Goal: Find specific page/section: Find specific page/section

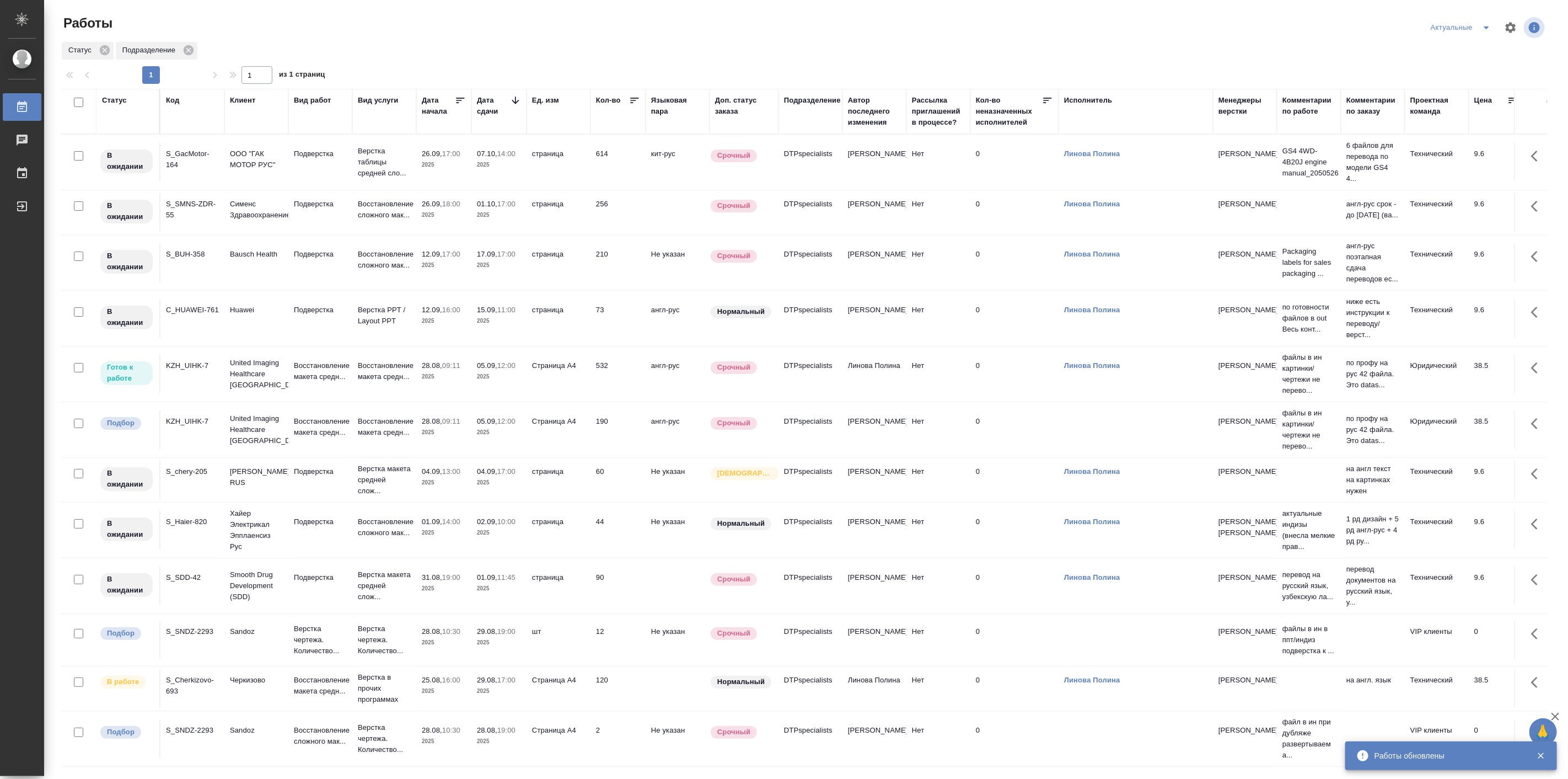
scroll to position [144, 0]
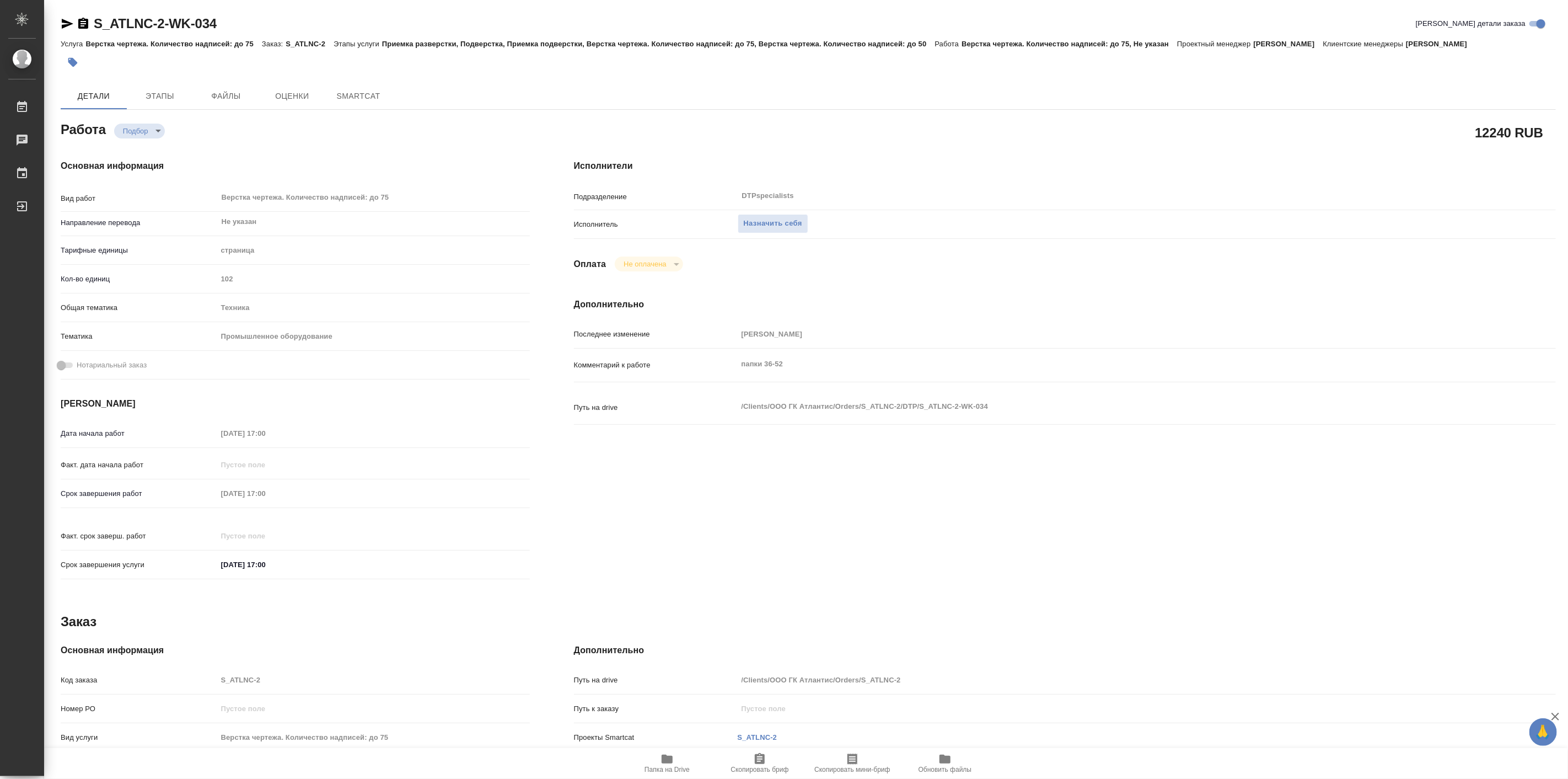
type textarea "x"
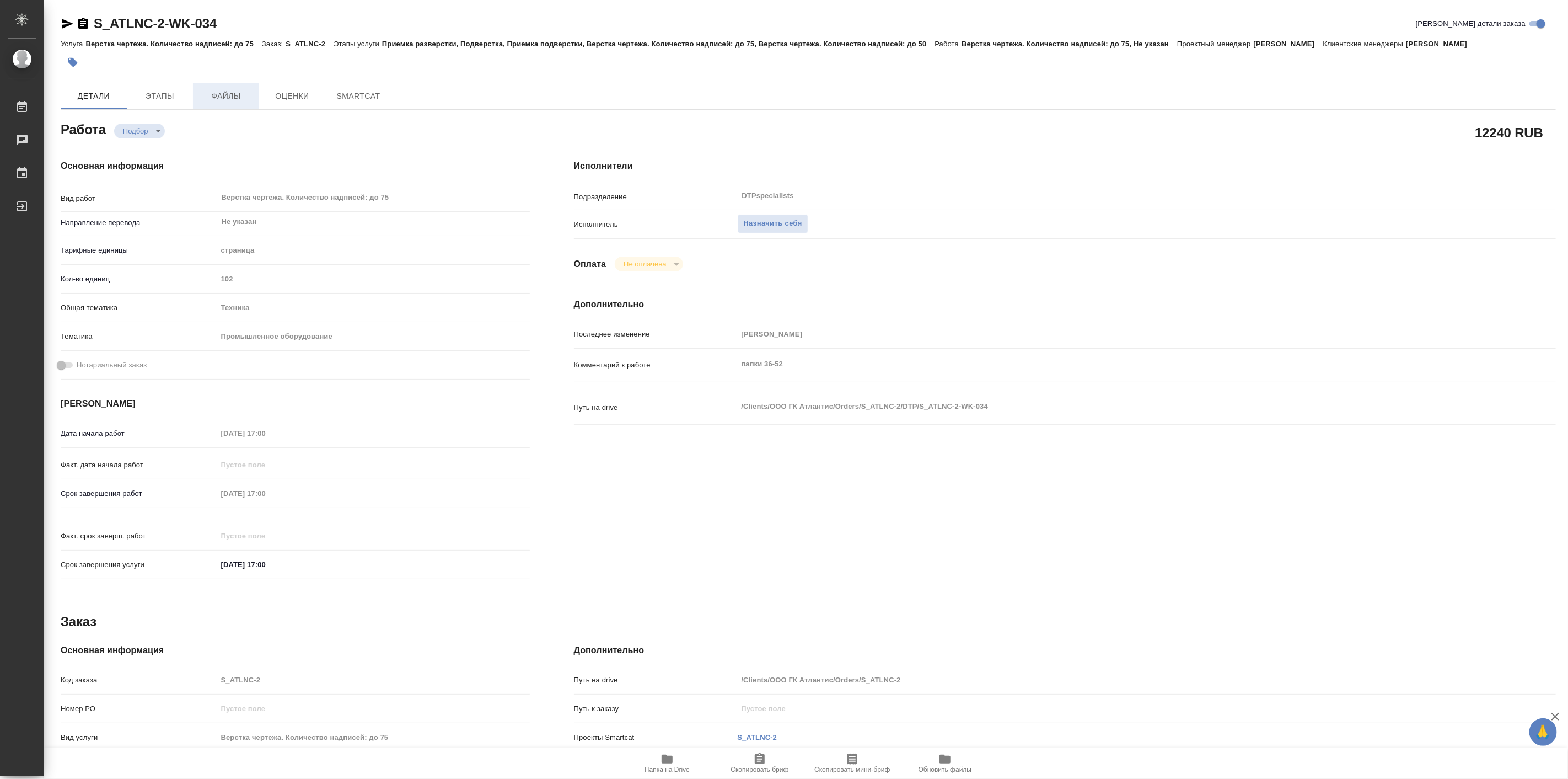
type textarea "x"
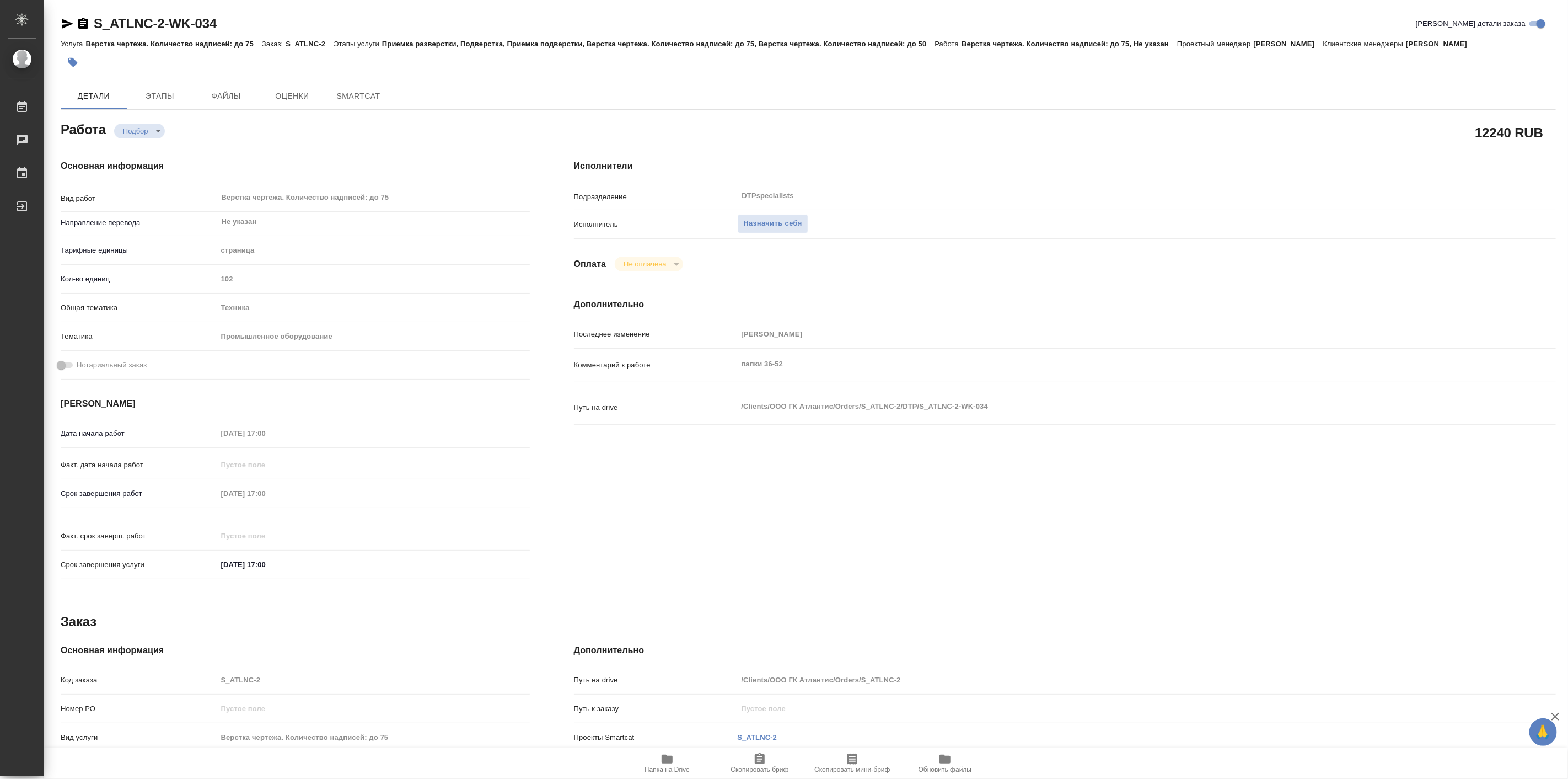
type textarea "x"
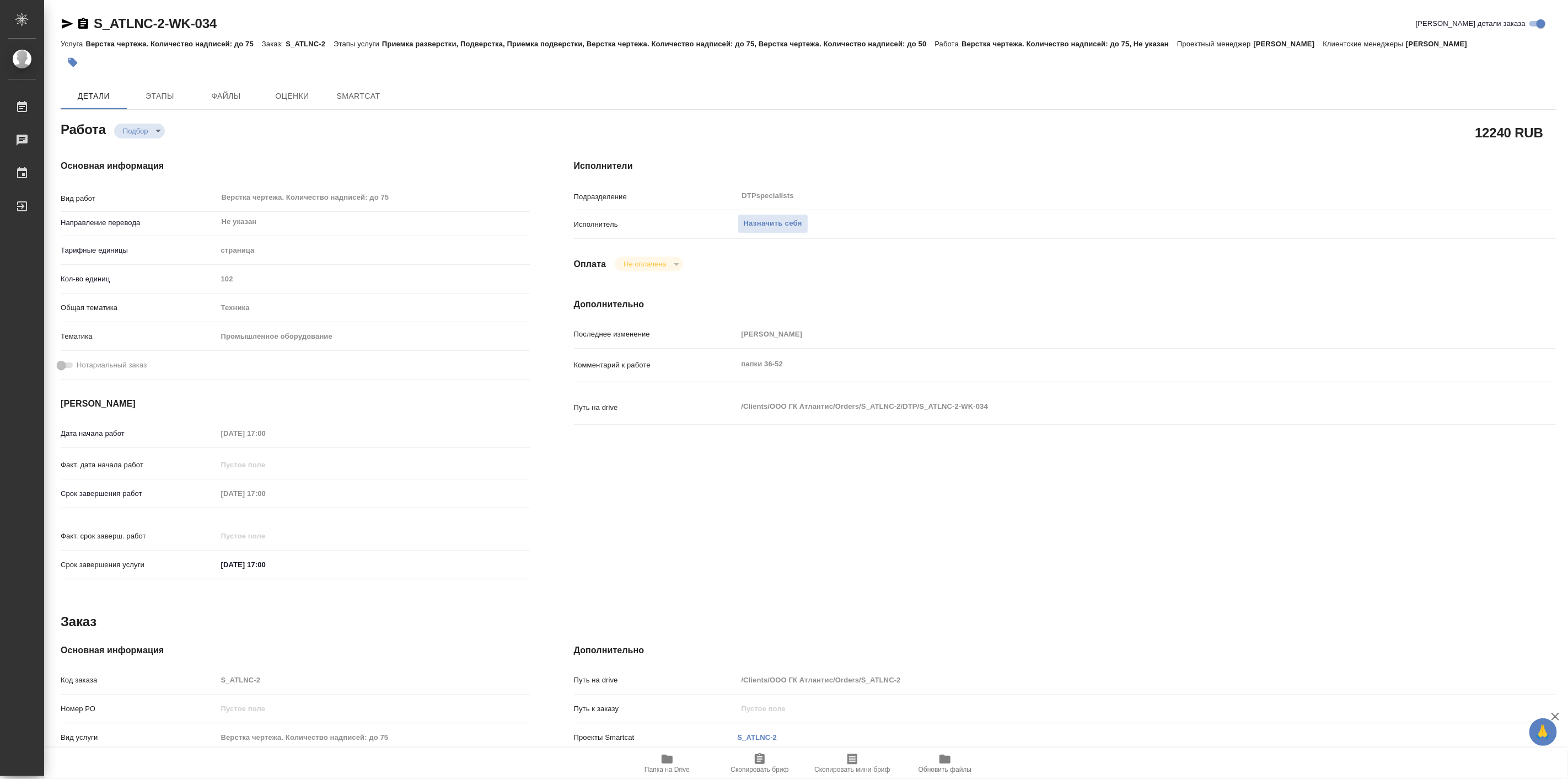
type textarea "x"
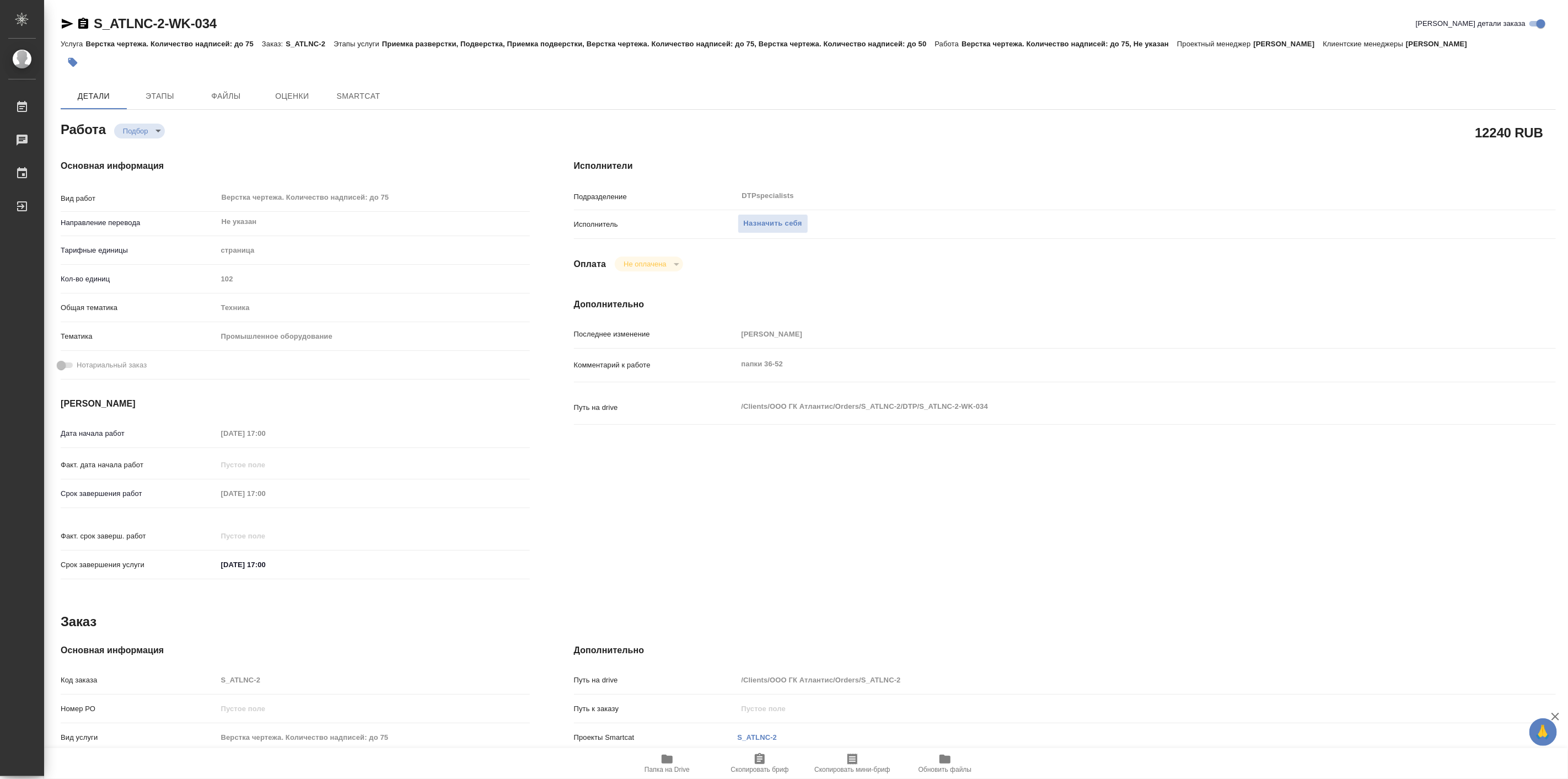
type textarea "x"
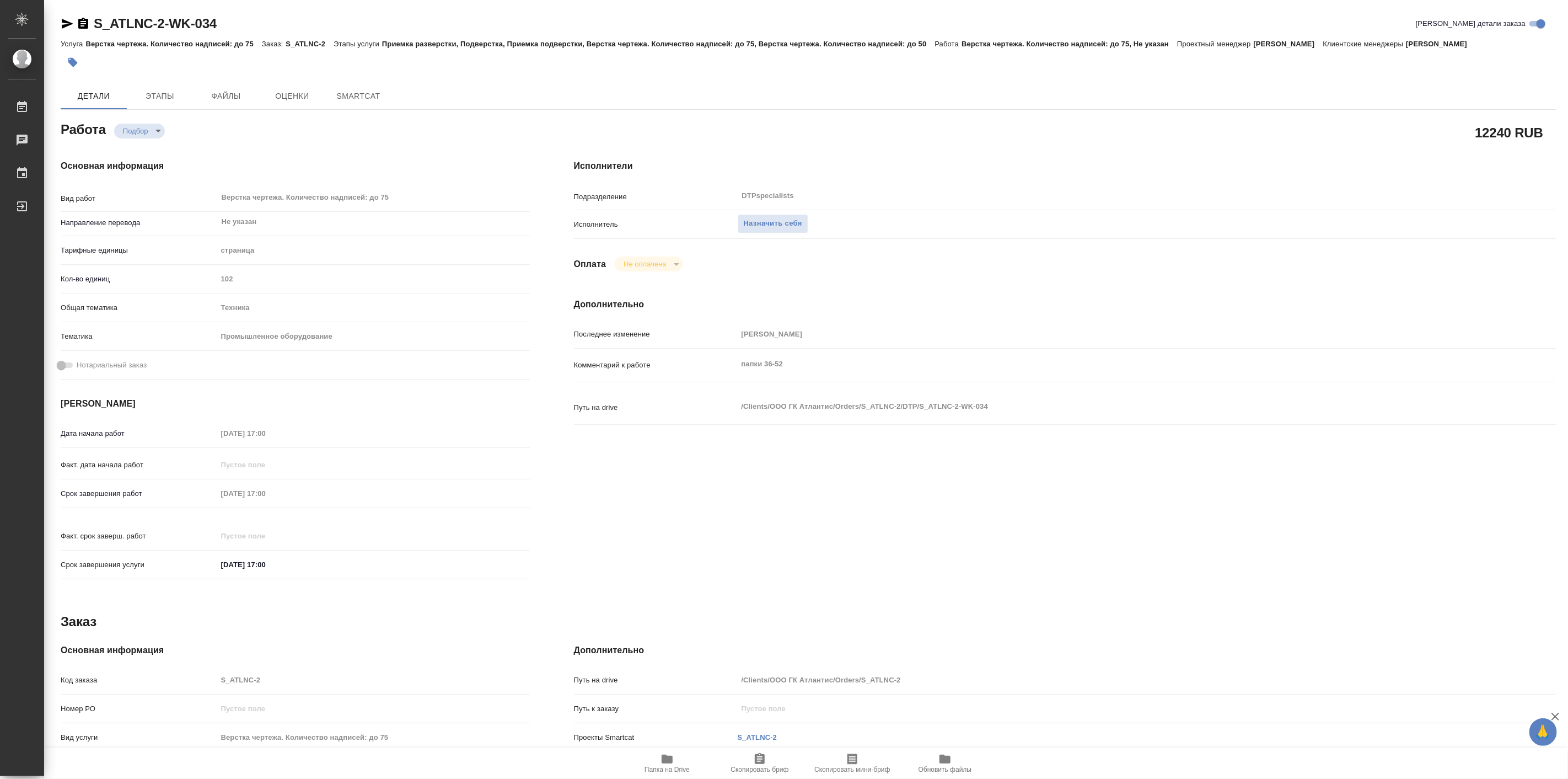
type textarea "x"
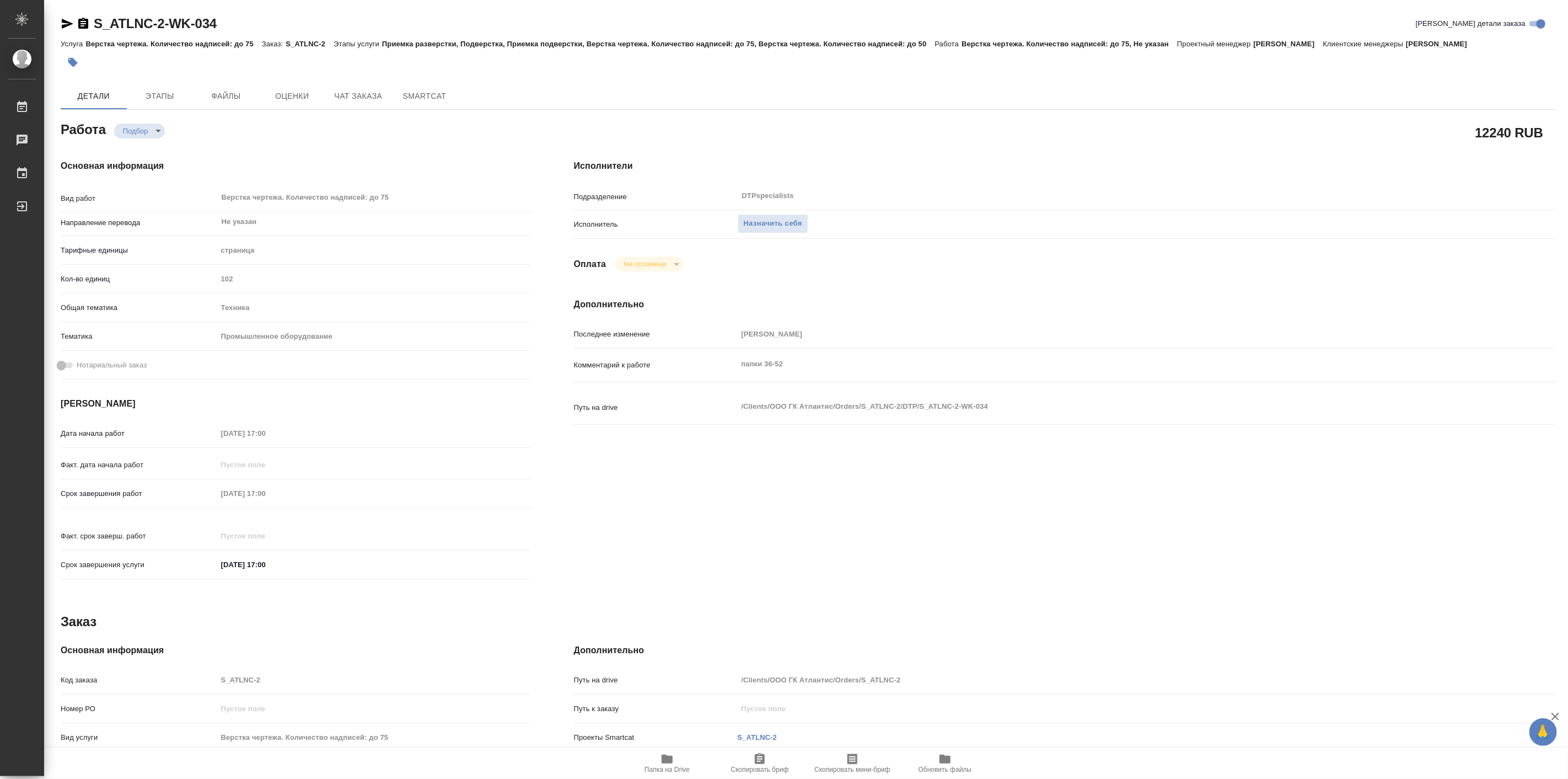
type textarea "x"
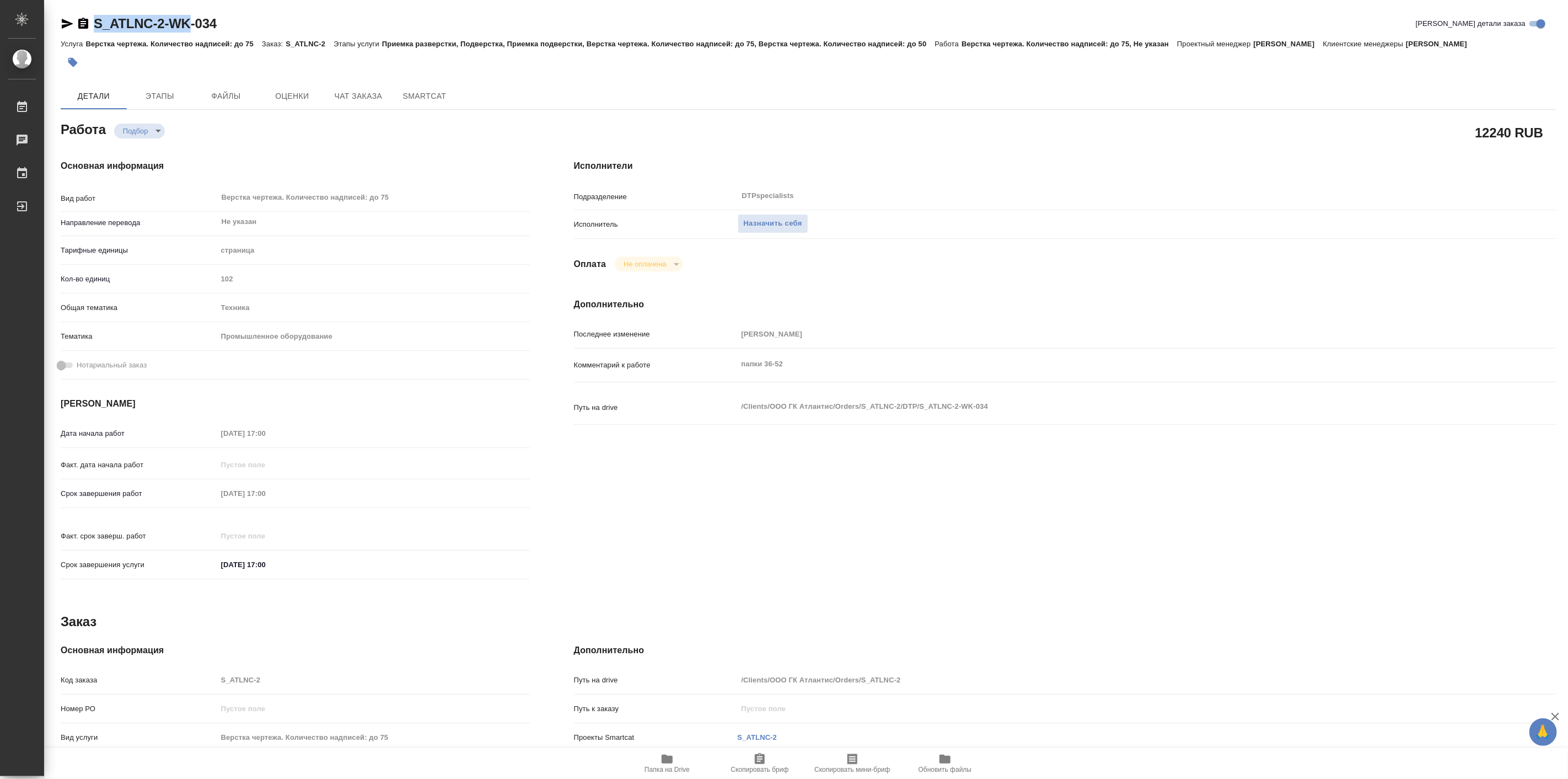
type textarea "x"
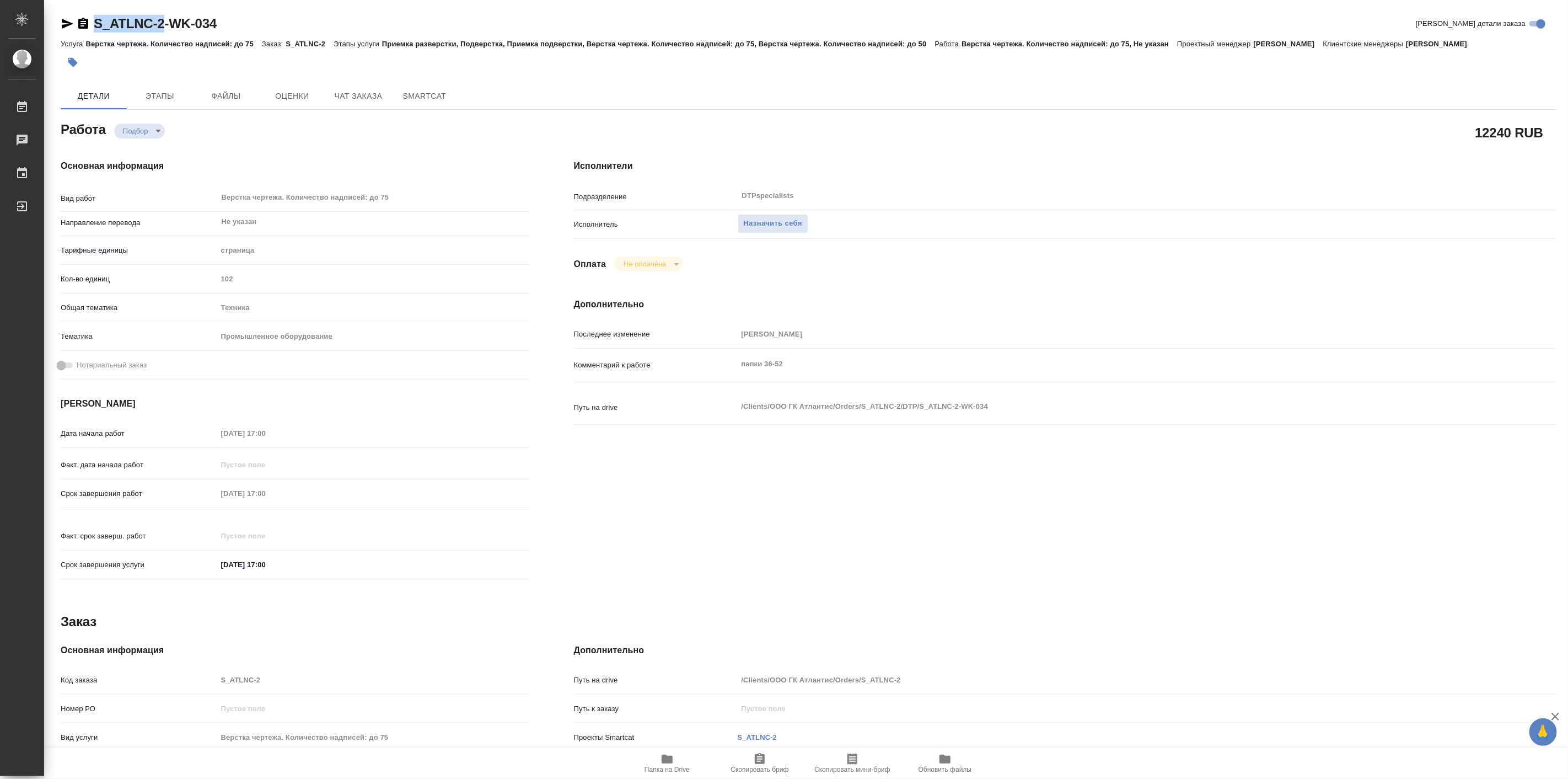
drag, startPoint x: 89, startPoint y: 10, endPoint x: 163, endPoint y: 27, distance: 75.9
click at [163, 27] on div "S_ATLNC-2-WK-034 Кратко детали заказа Услуга Верстка чертежа. Количество надпис…" at bounding box center [808, 469] width 1508 height 939
type textarea "x"
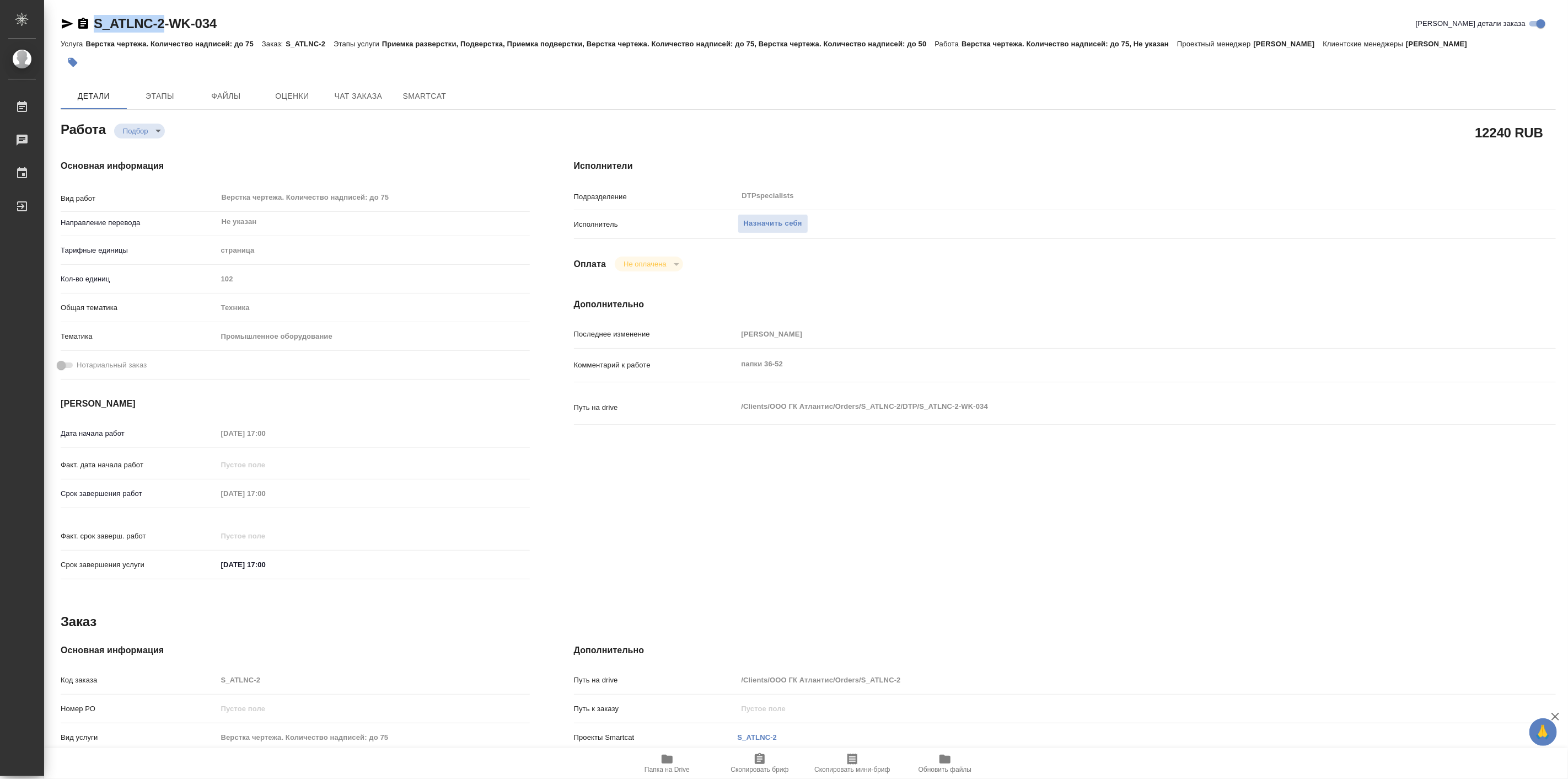
type textarea "x"
copy link "S_ATLNC-2"
click at [672, 758] on icon "button" at bounding box center [667, 759] width 11 height 9
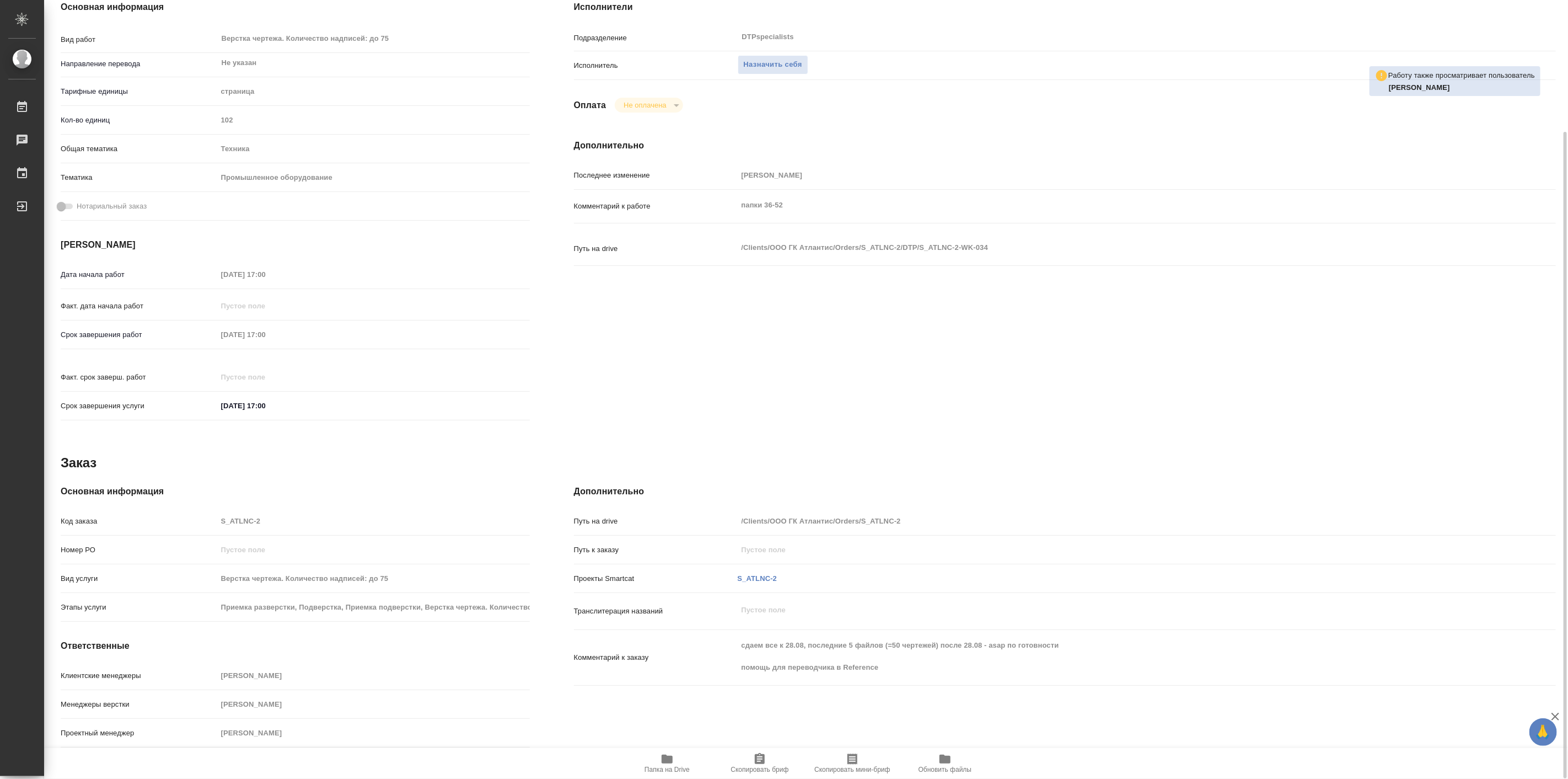
click at [662, 773] on span "Папка на Drive" at bounding box center [667, 769] width 45 height 8
type textarea "x"
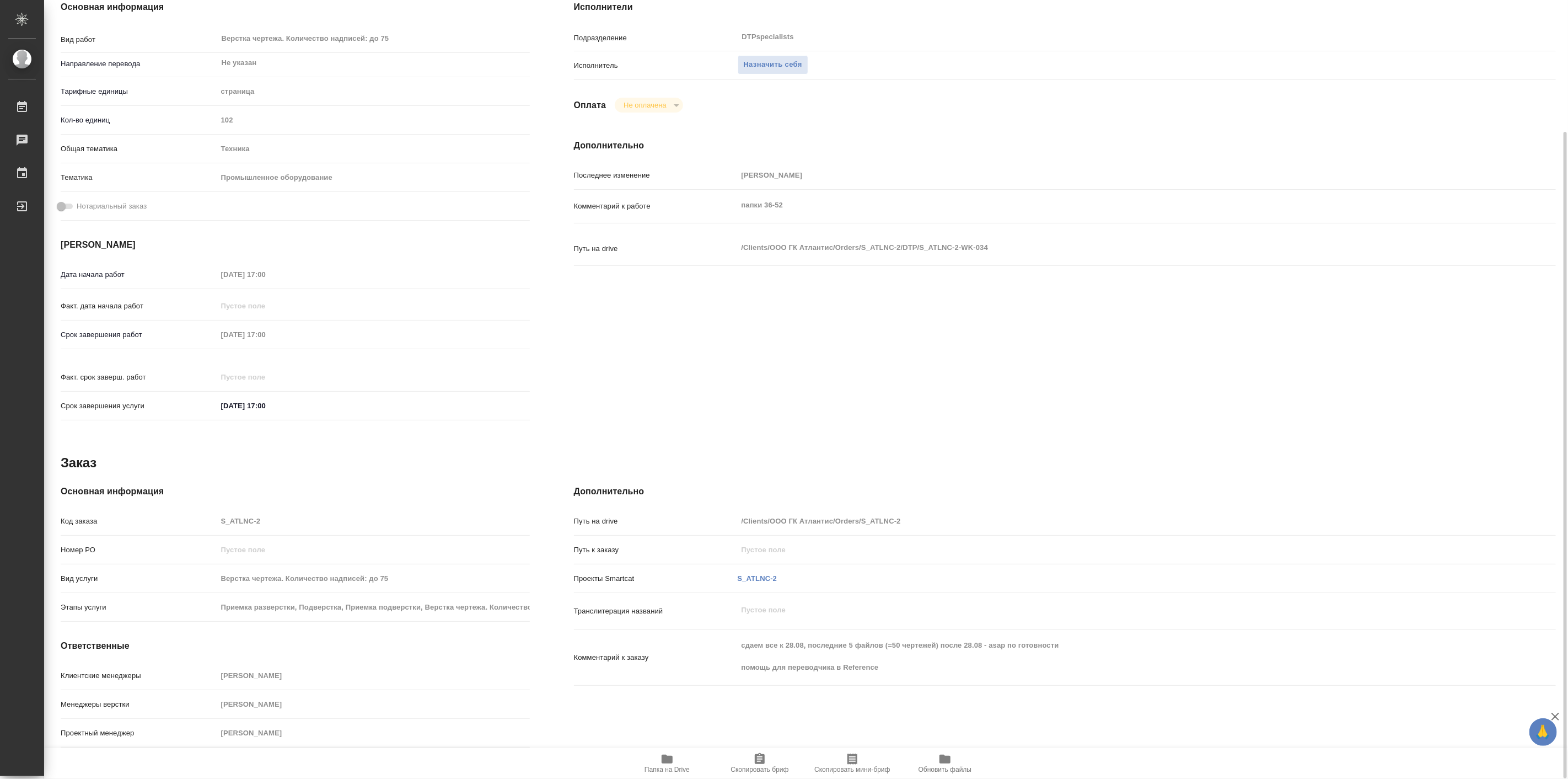
type textarea "x"
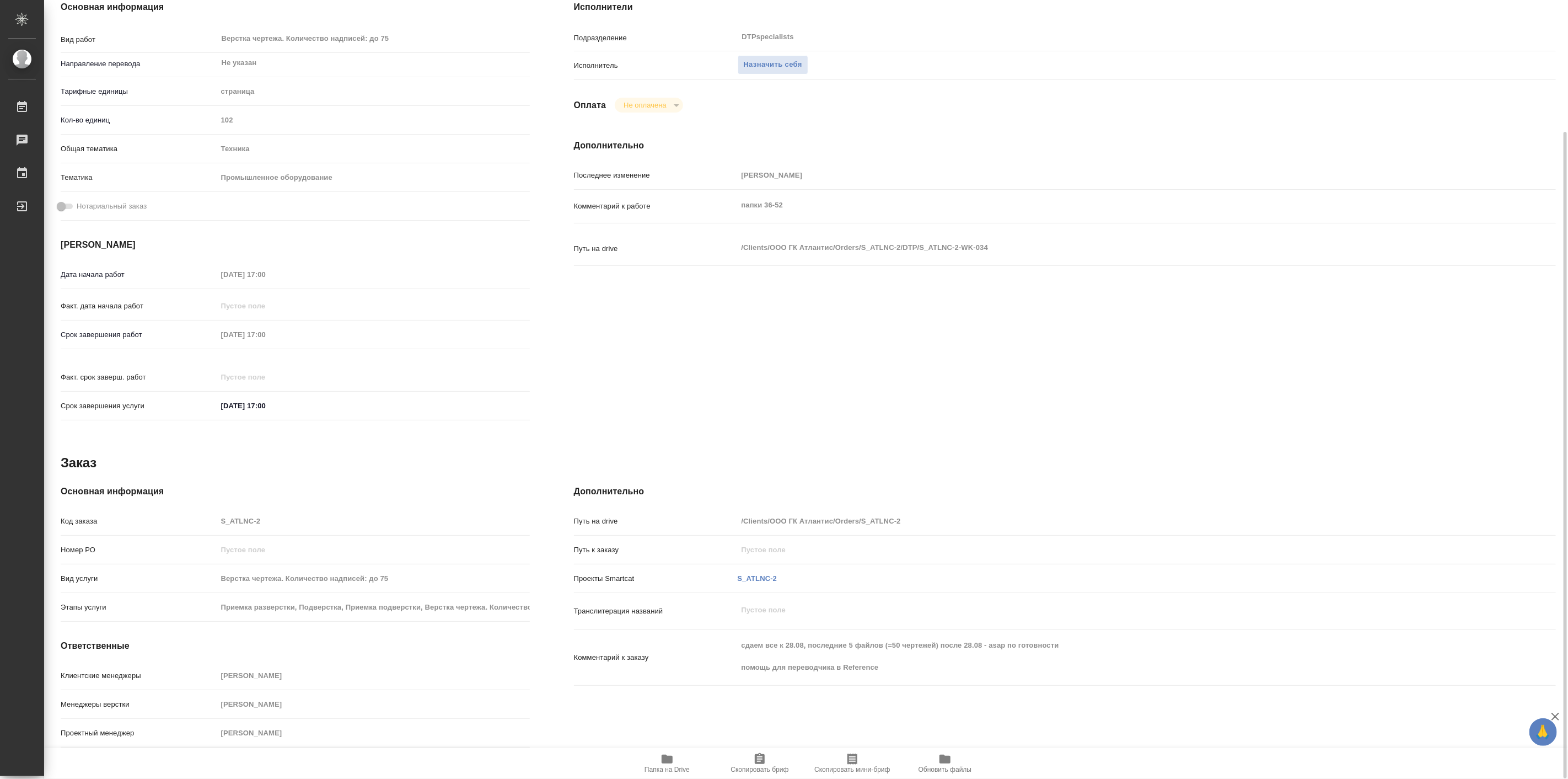
type textarea "x"
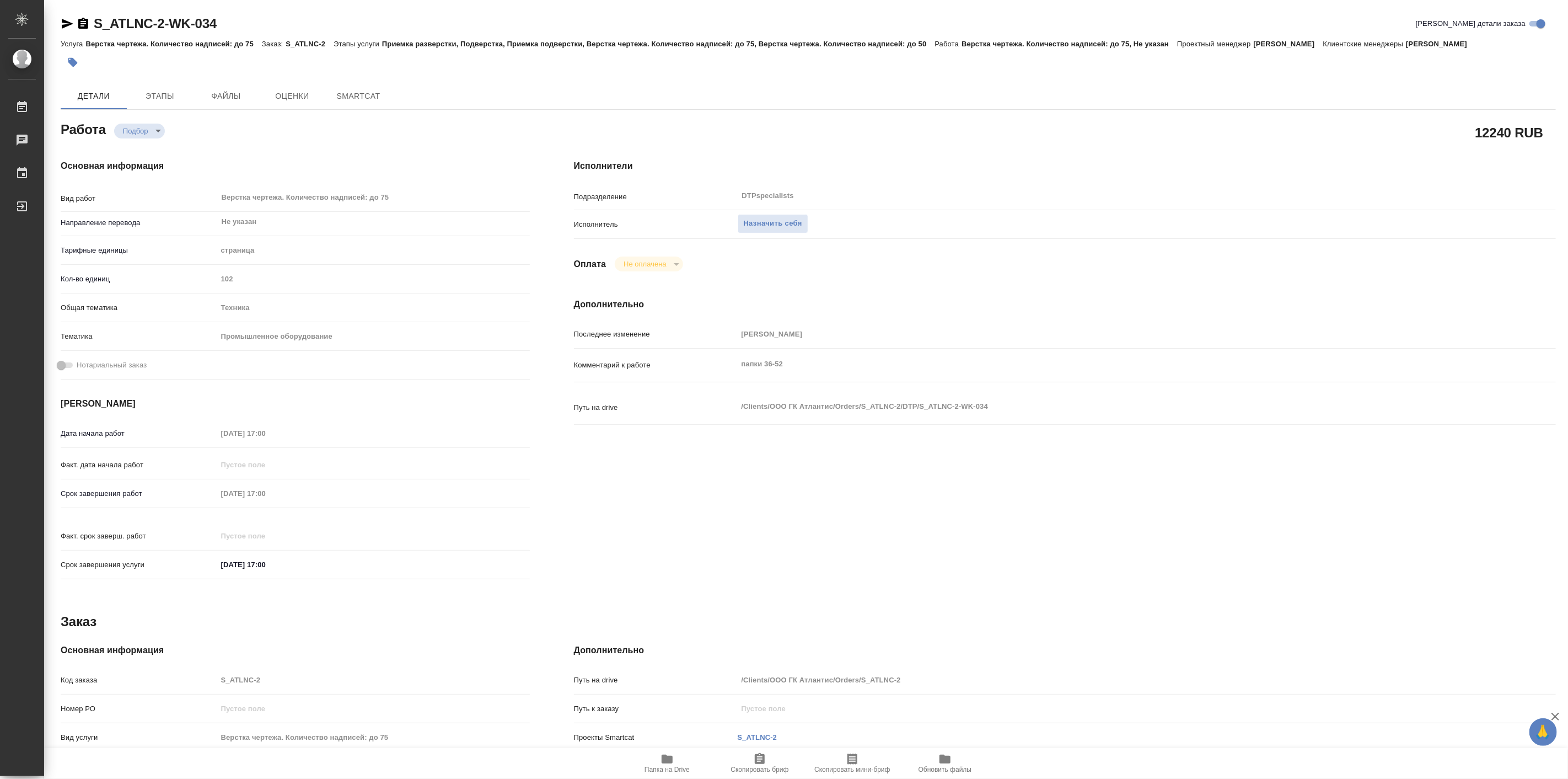
type textarea "x"
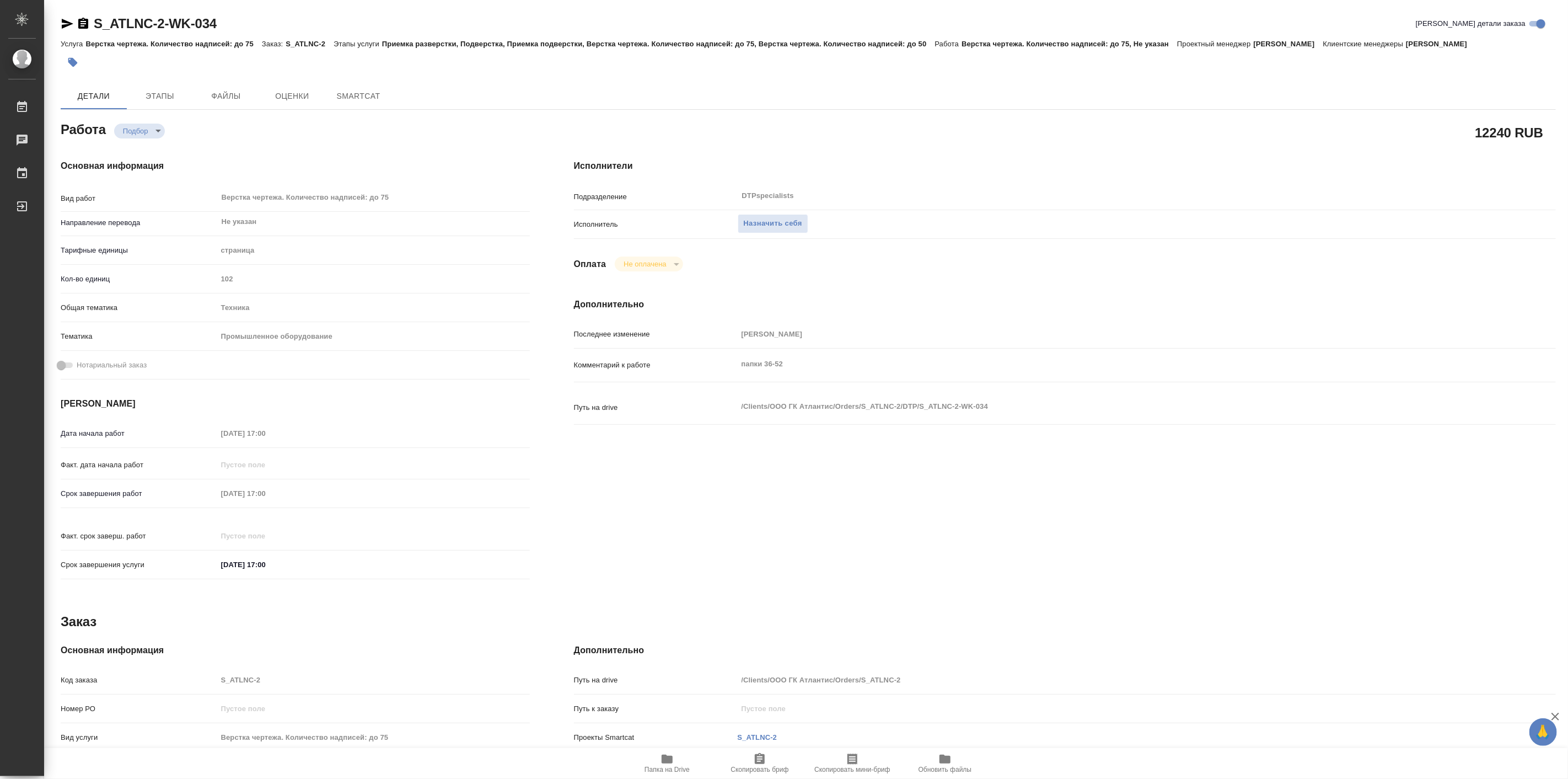
type textarea "x"
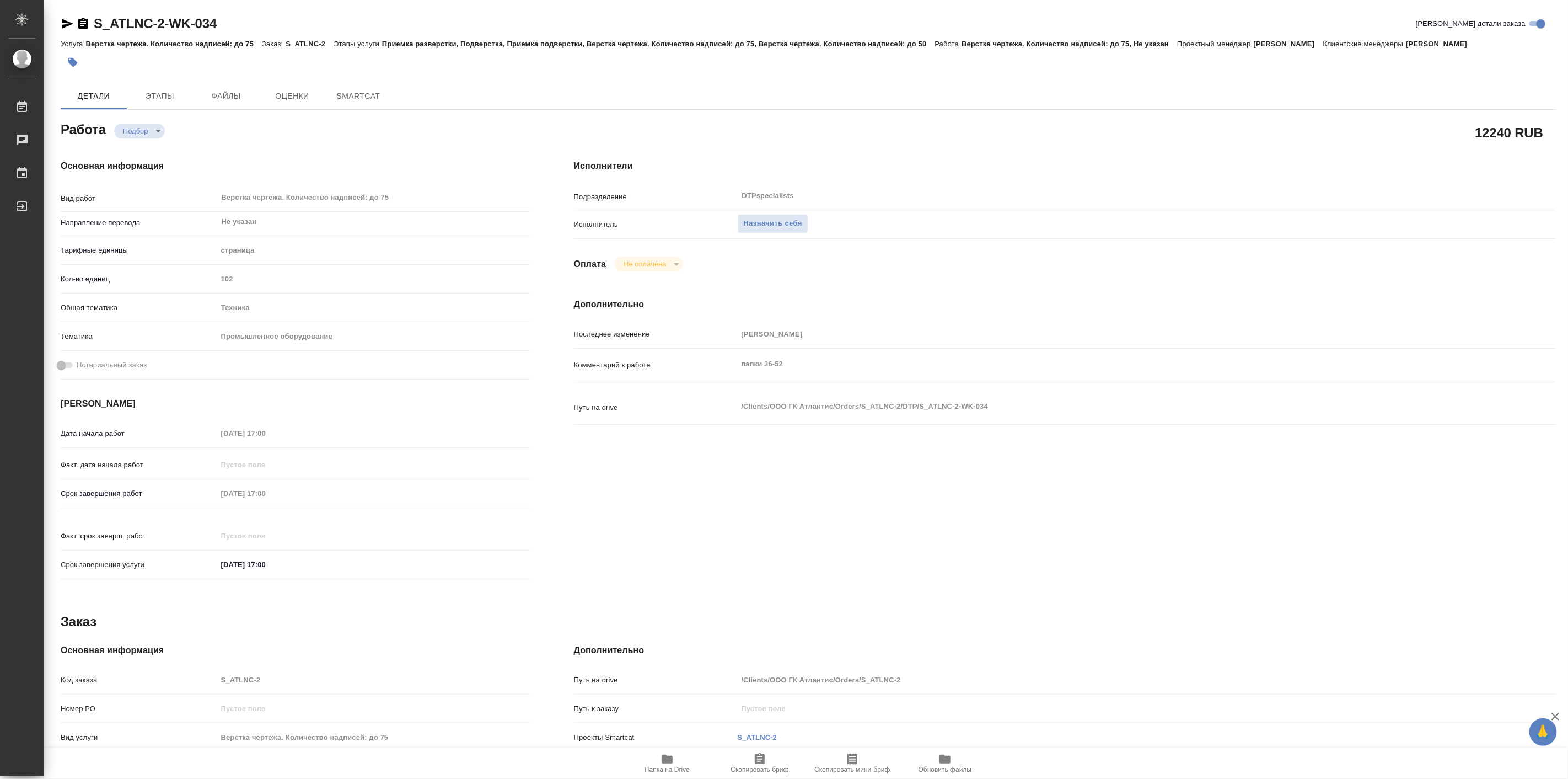
type textarea "x"
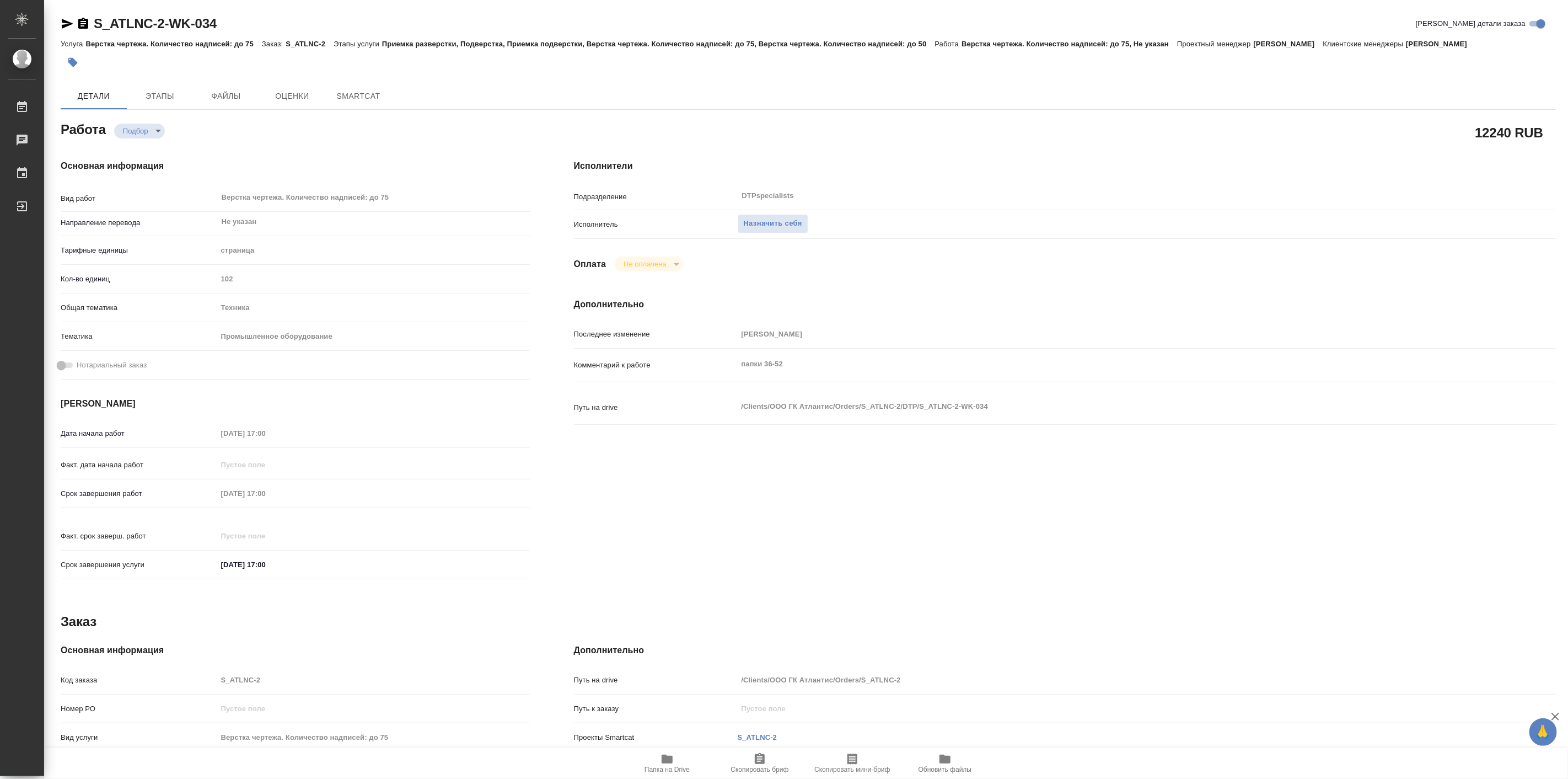
type textarea "x"
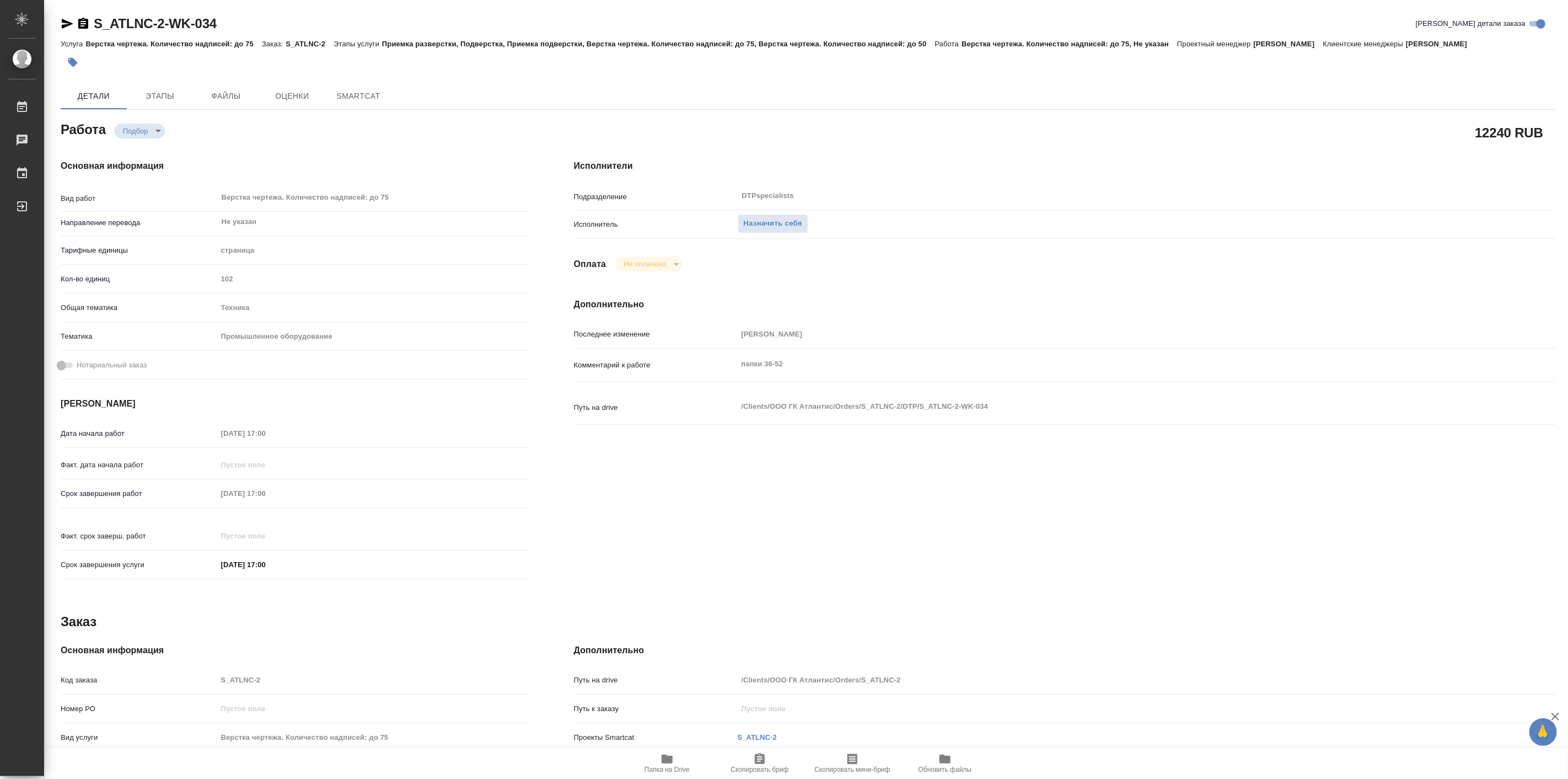
type textarea "x"
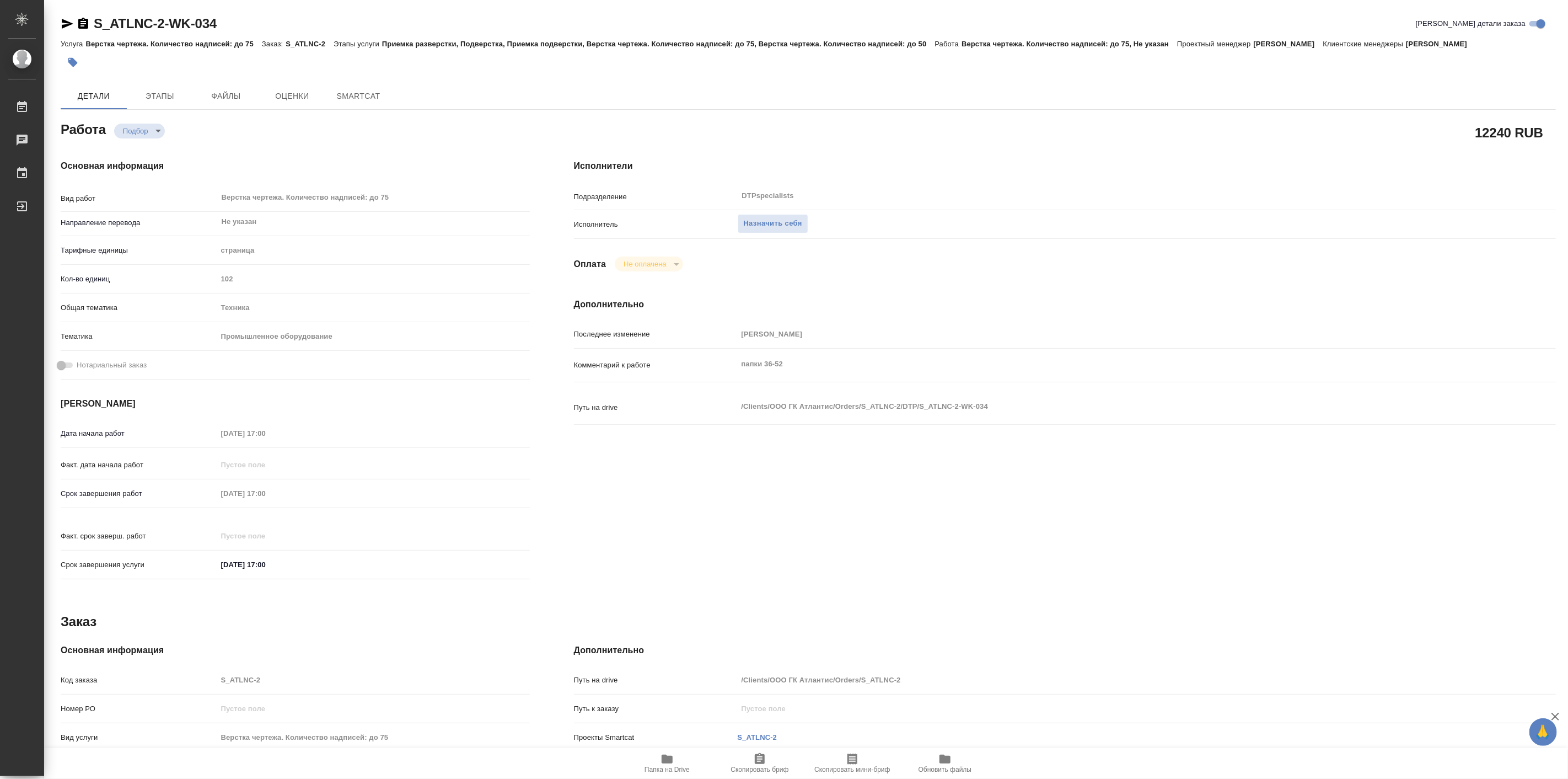
type textarea "x"
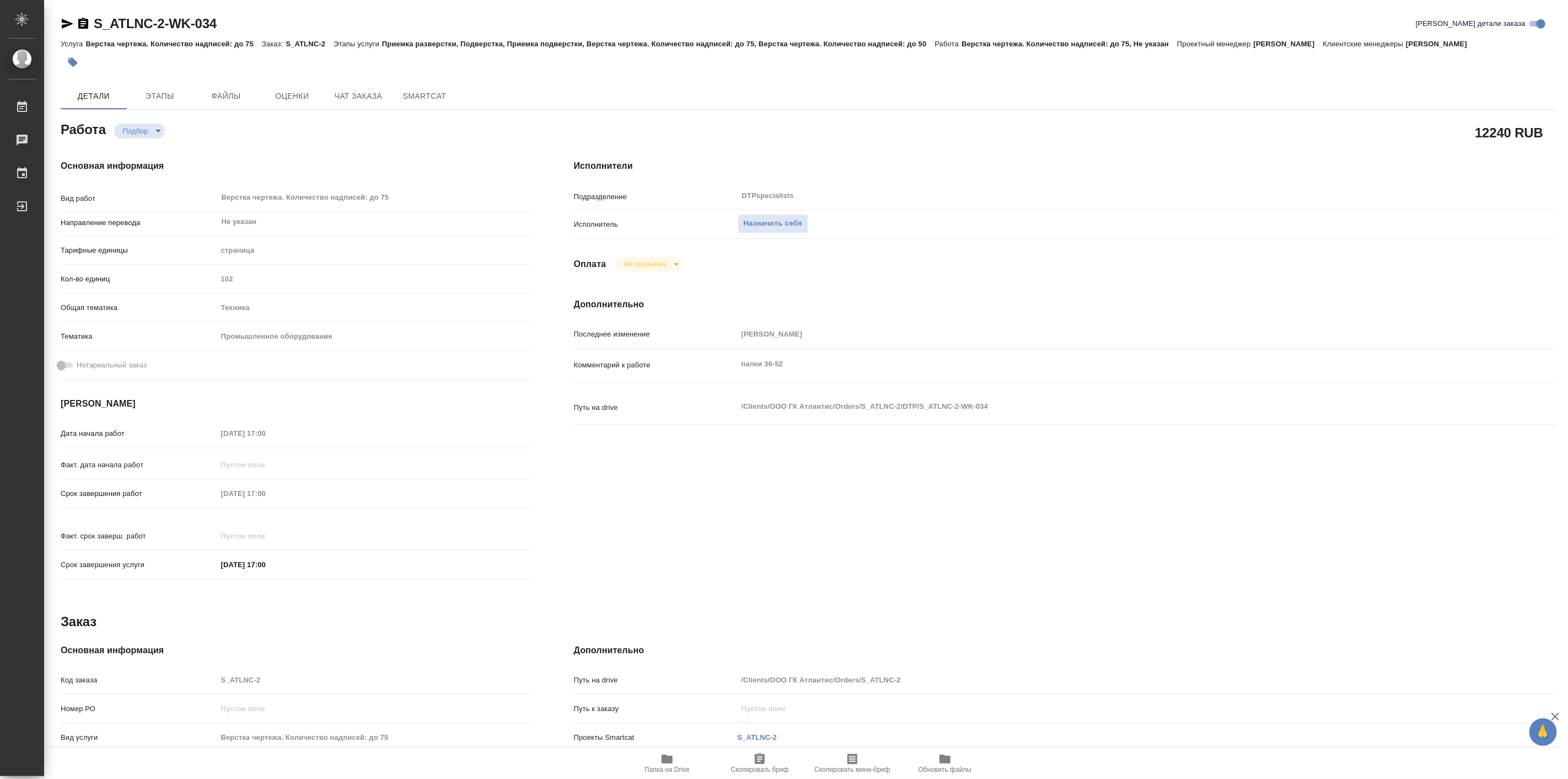
type textarea "x"
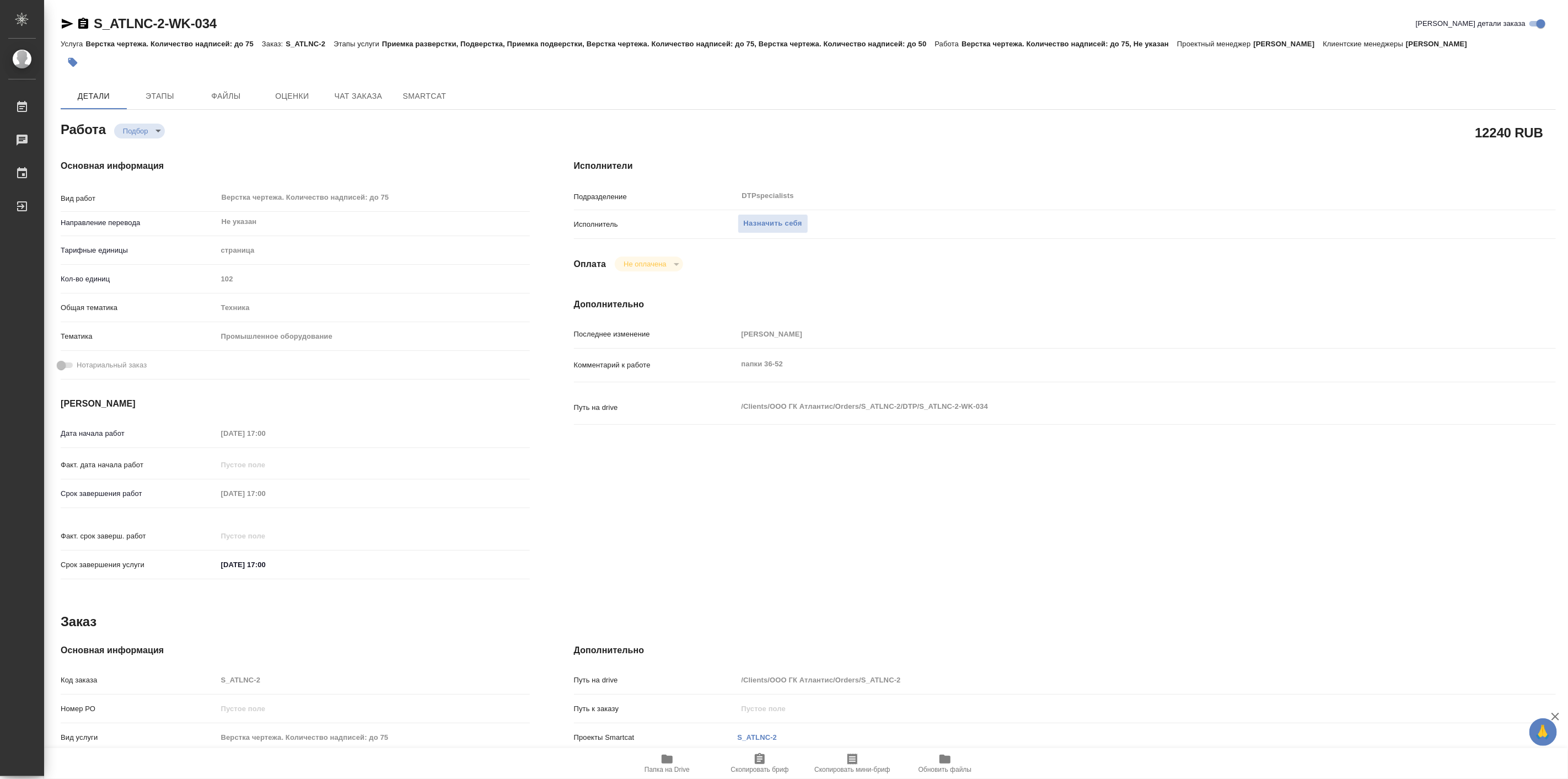
type textarea "x"
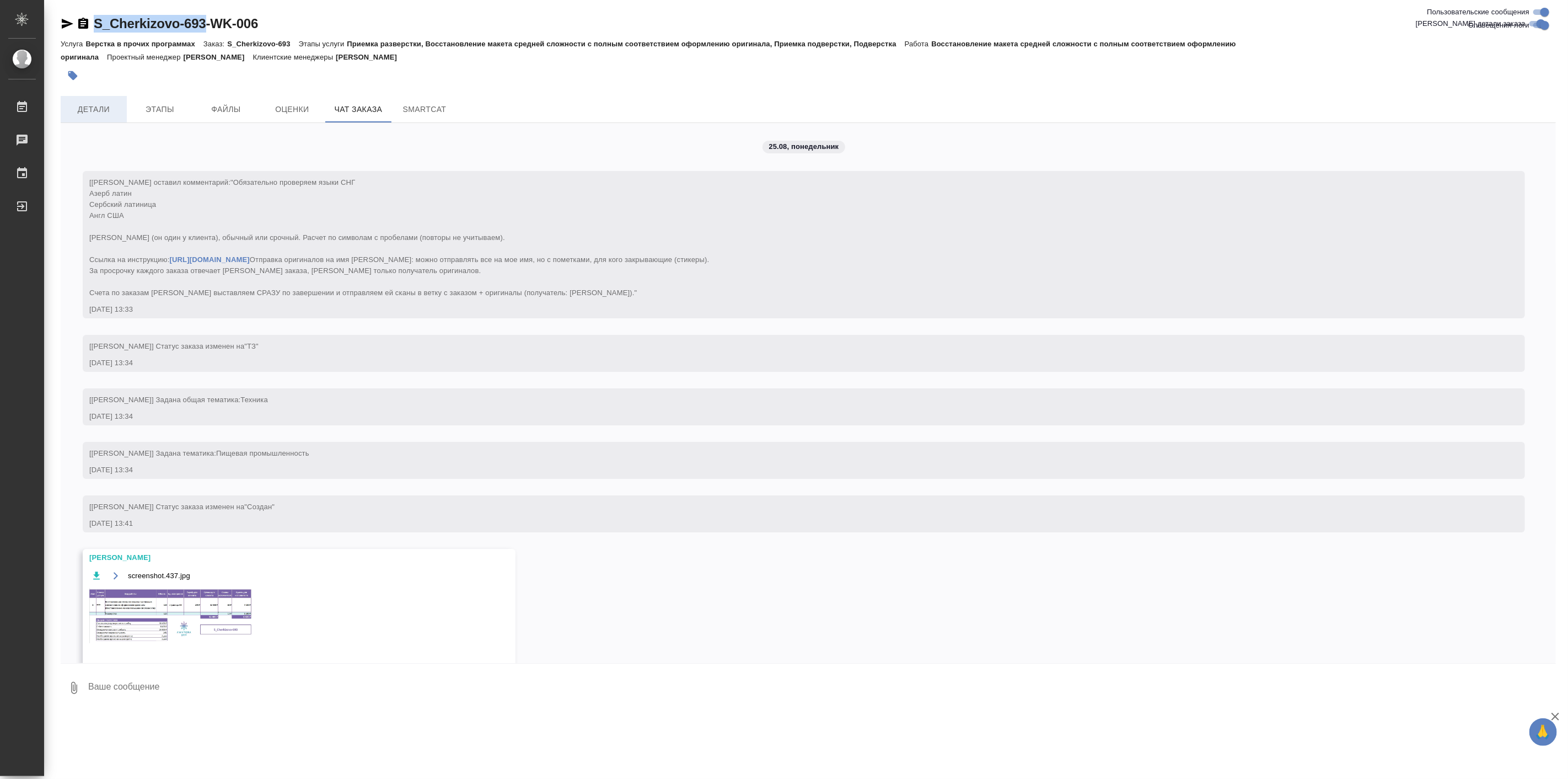
scroll to position [1433, 0]
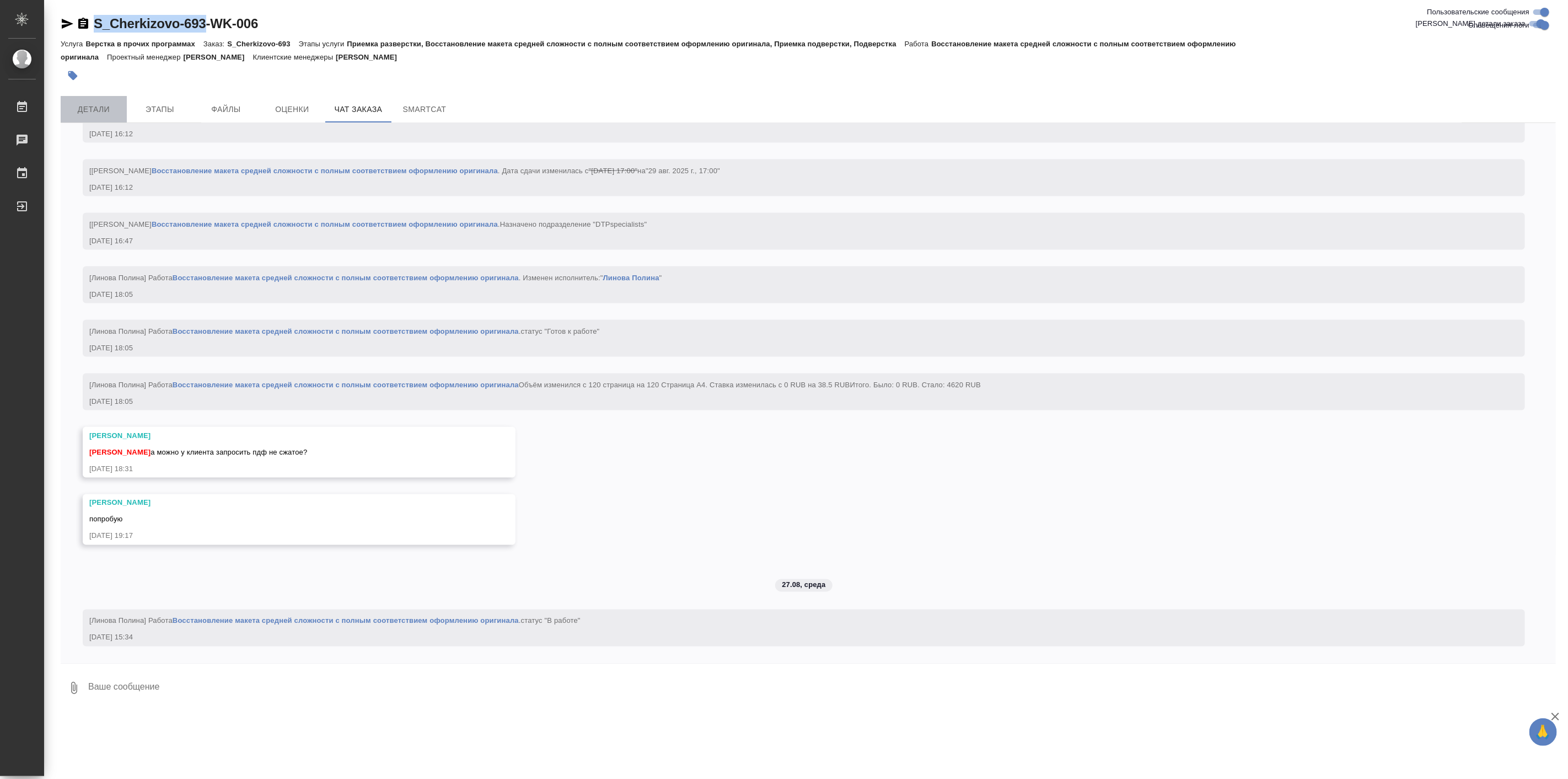
click at [101, 101] on button "Детали" at bounding box center [93, 109] width 66 height 27
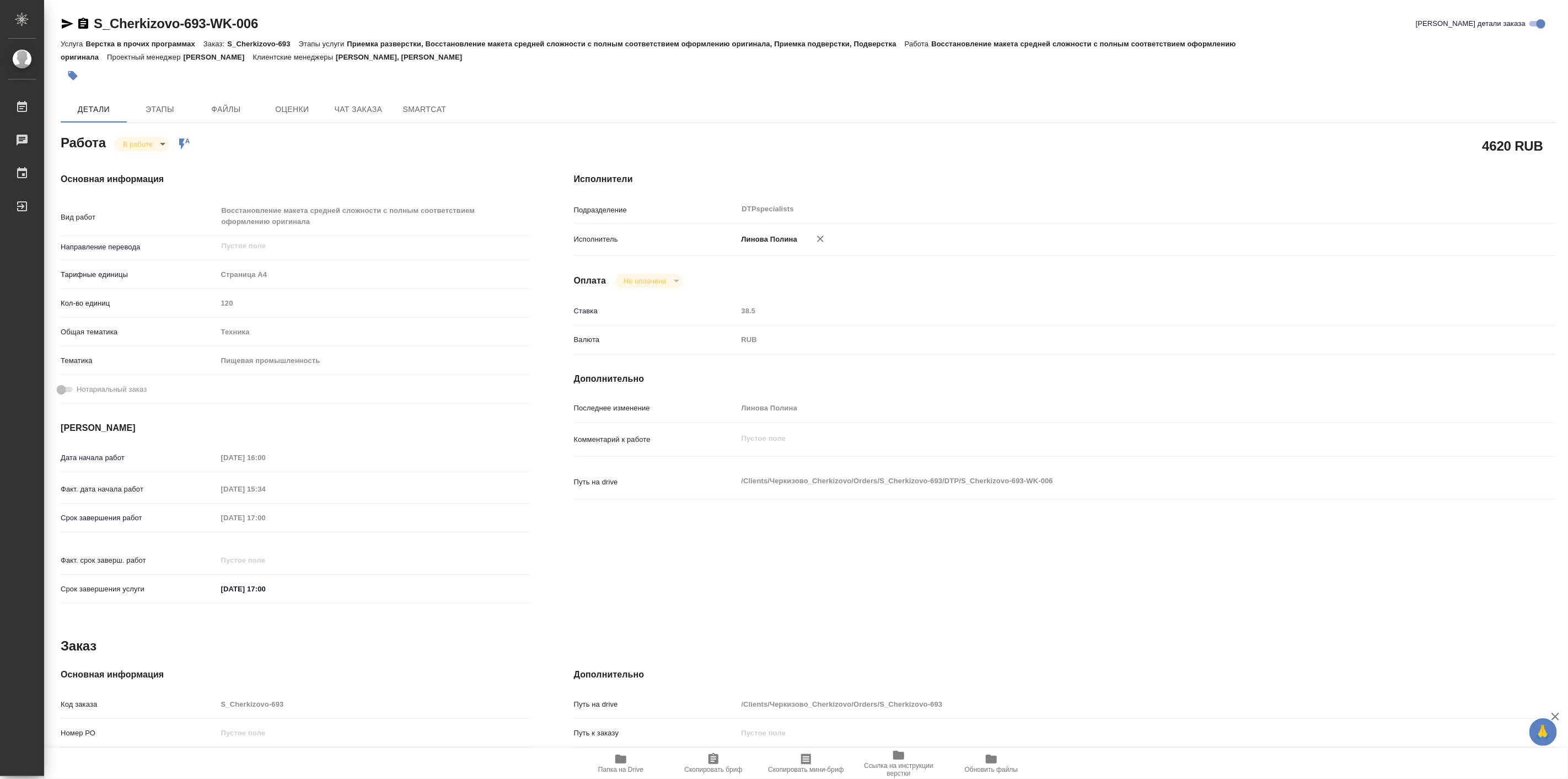
type textarea "x"
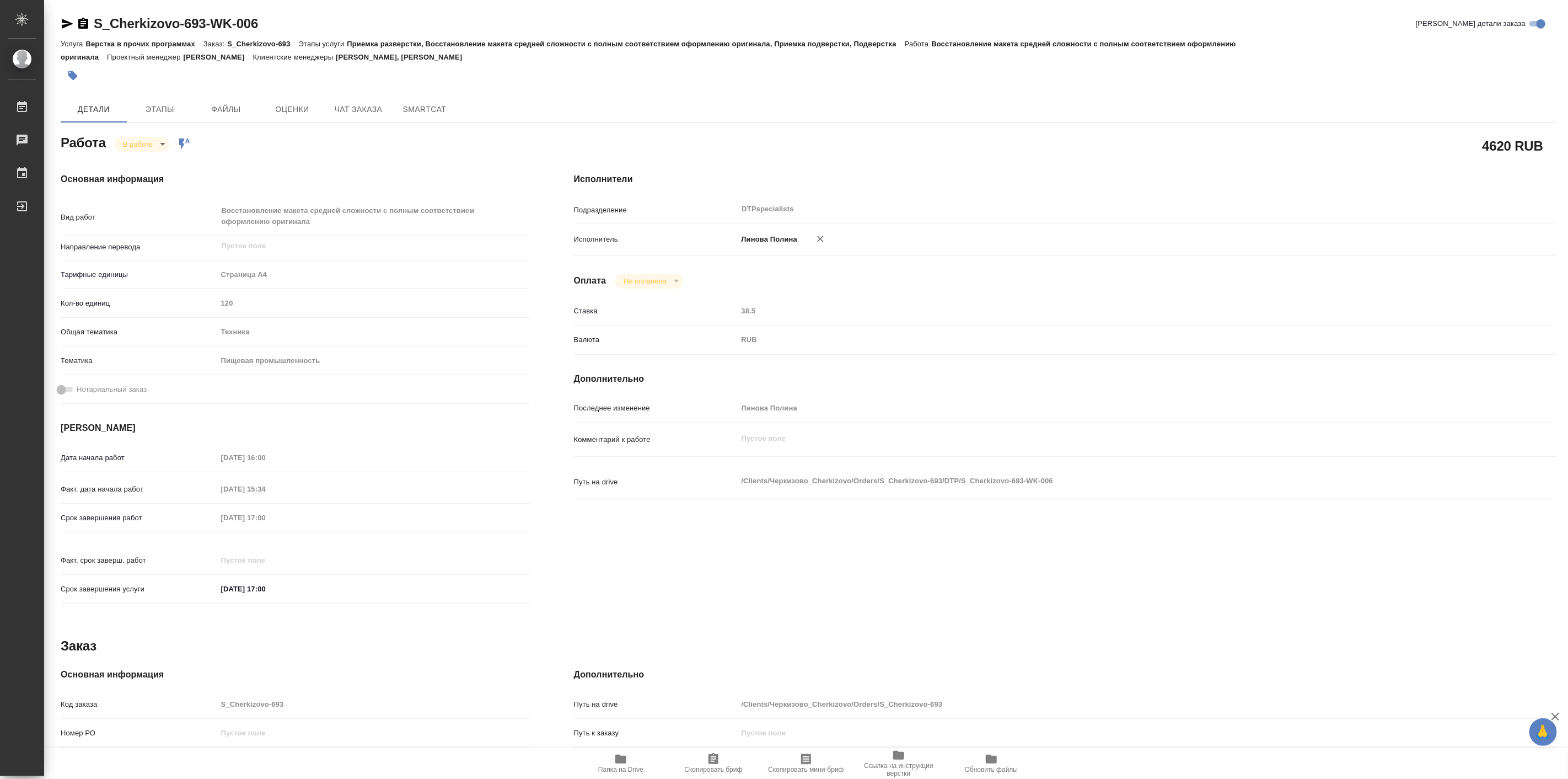
type textarea "x"
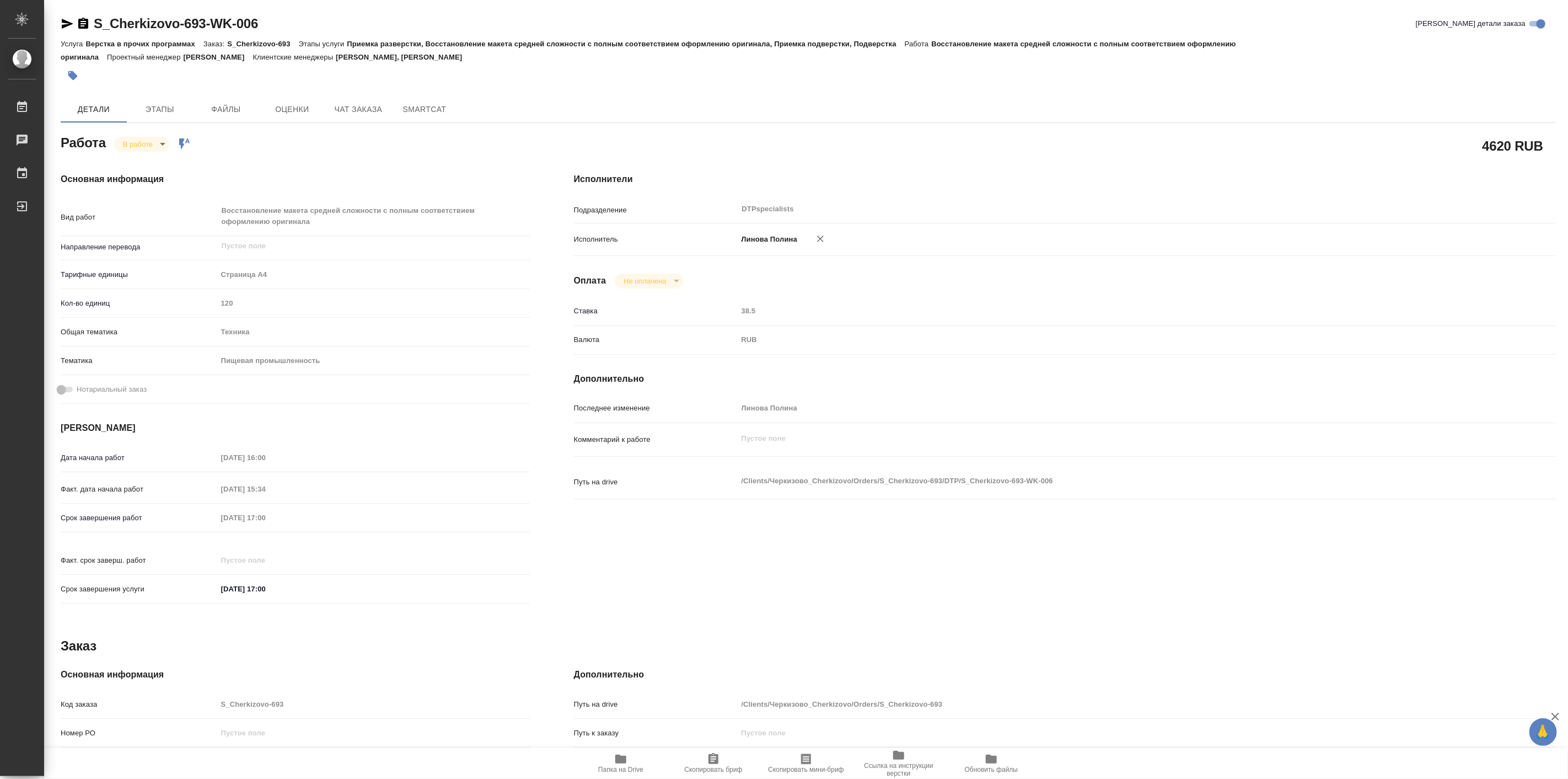
type textarea "x"
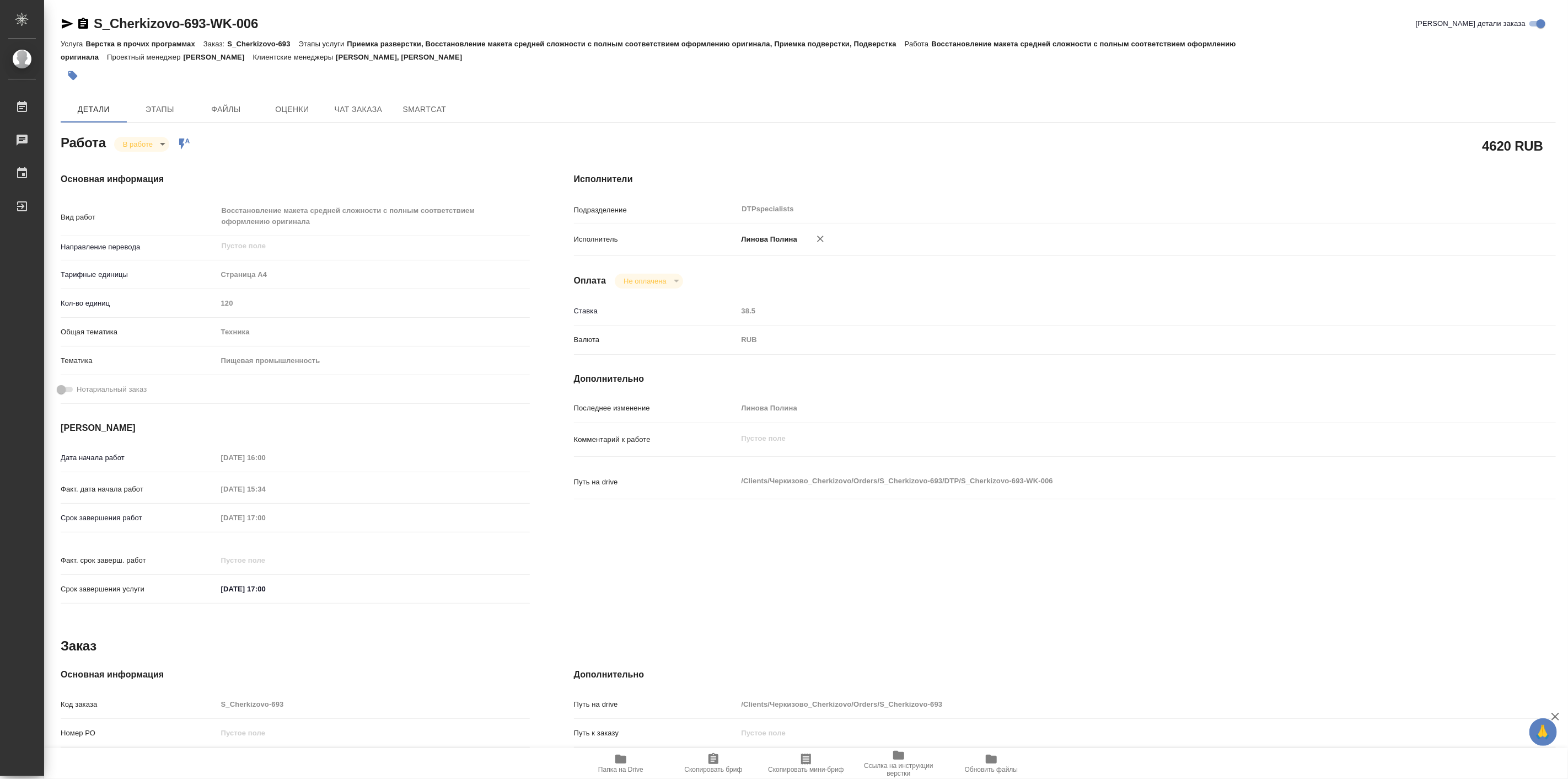
type textarea "x"
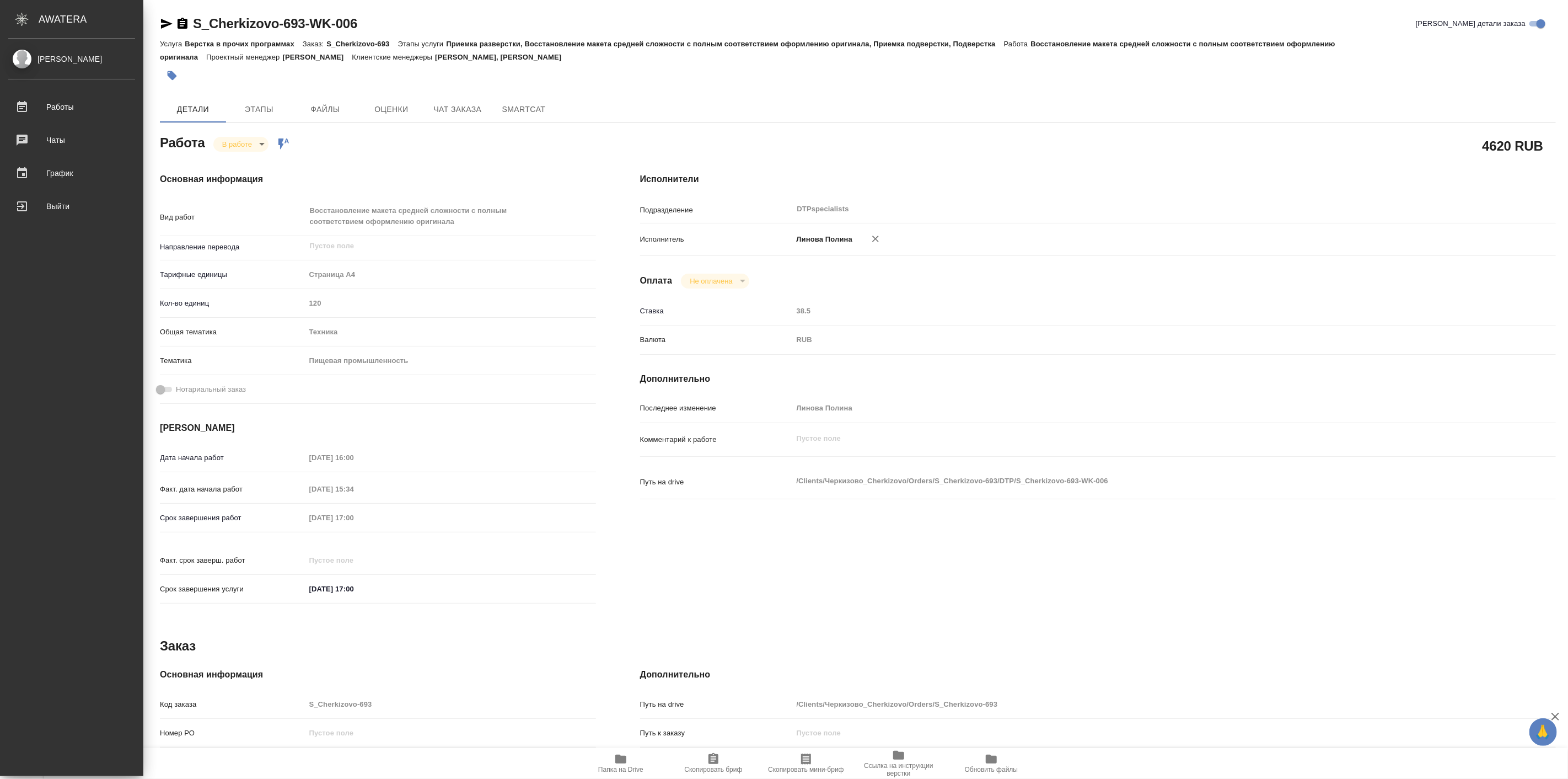
type textarea "x"
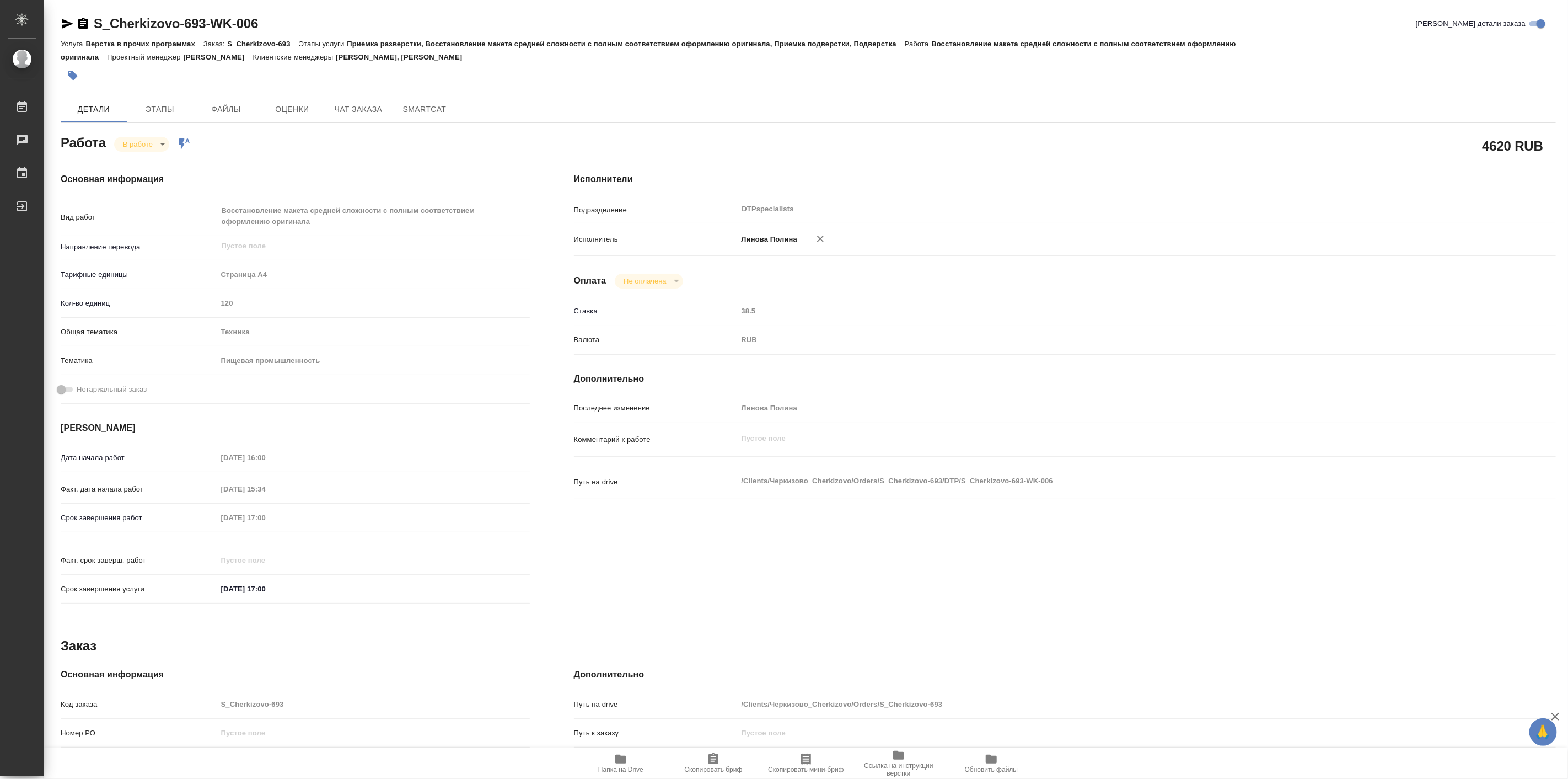
type textarea "x"
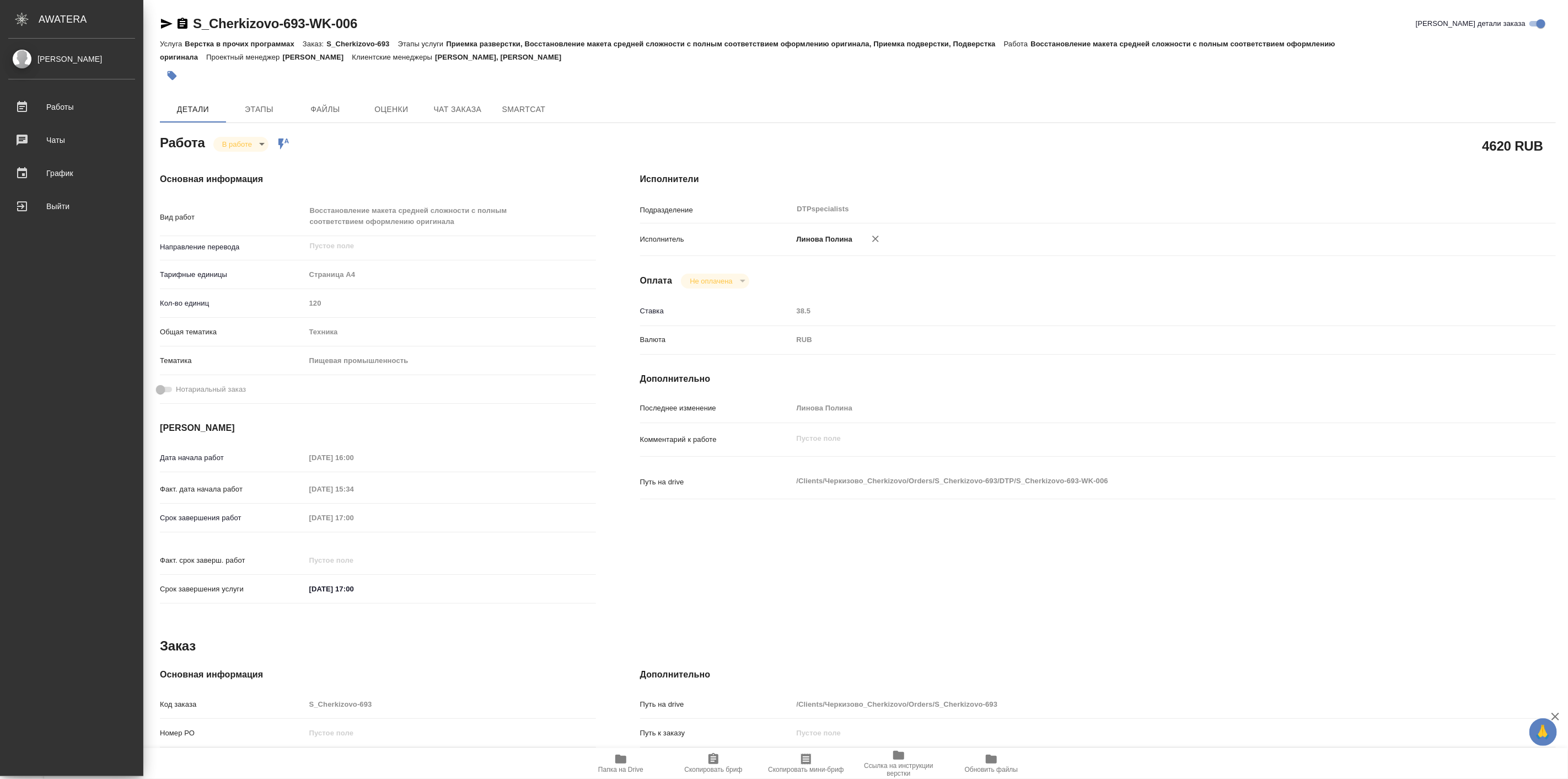
type textarea "x"
